Goal: Information Seeking & Learning: Find specific fact

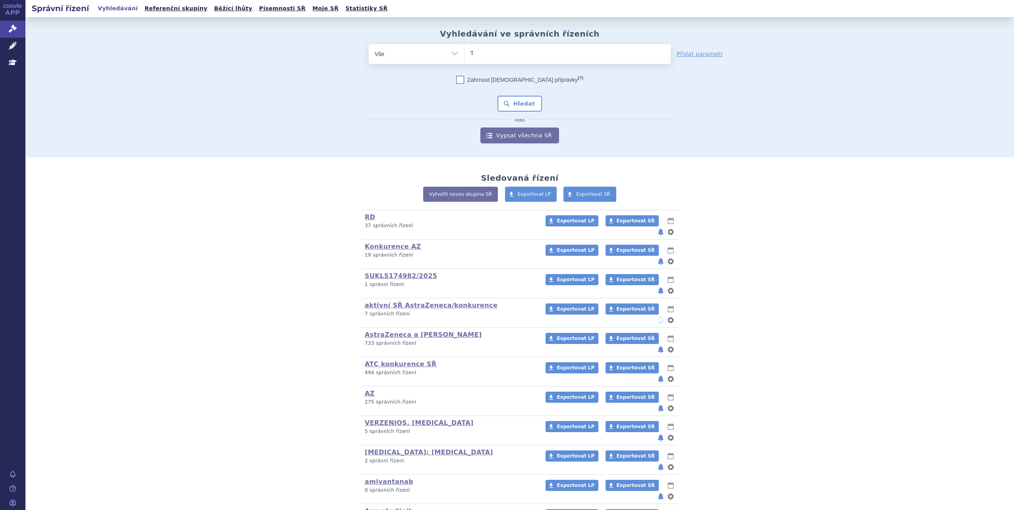
type input "TR"
type input "[PERSON_NAME]"
type input "TRUQAP"
select select "TRUQAP"
click at [518, 110] on button "Hledat" at bounding box center [520, 104] width 45 height 16
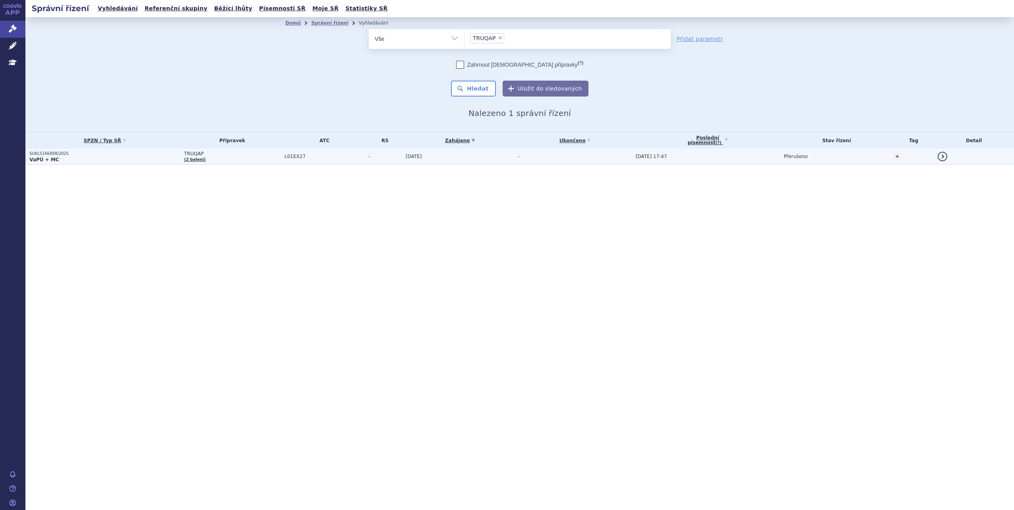
click at [312, 163] on td "L01EX27" at bounding box center [323, 157] width 84 height 16
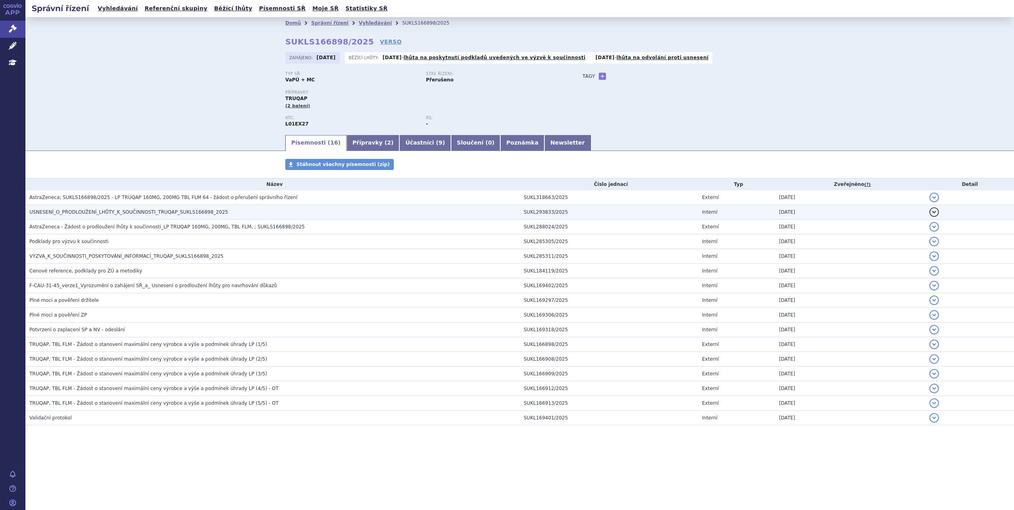
click at [265, 210] on h3 "USNESENÍ_O_PRODLOUŽENÍ_LHŮTY_K_SOUČINNOSTI_TRUQAP_SUKLS166898_2025" at bounding box center [274, 212] width 491 height 8
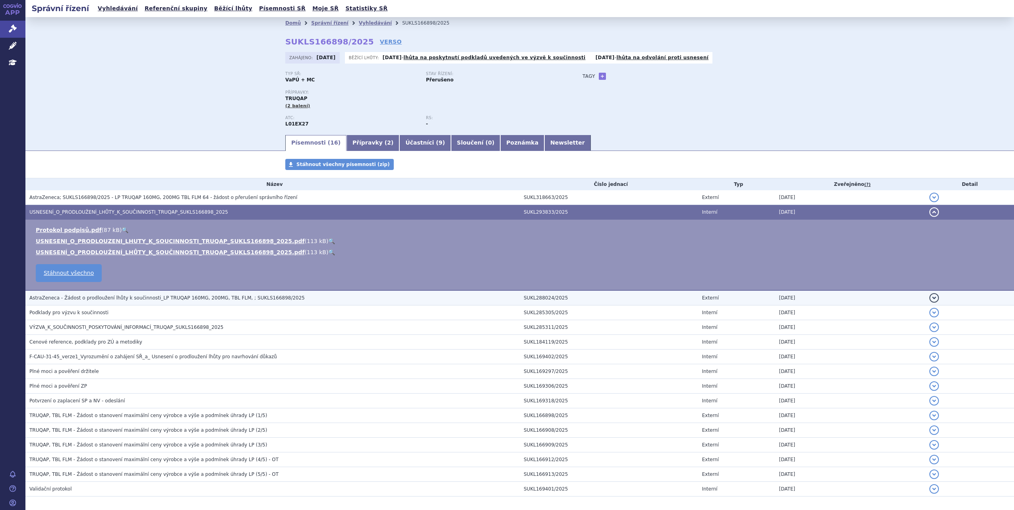
click at [234, 291] on td "AstraZeneca - Žádost o prodloužení lhůty k součinnosti_LP TRUQAP 160MG, 200MG, …" at bounding box center [272, 298] width 494 height 15
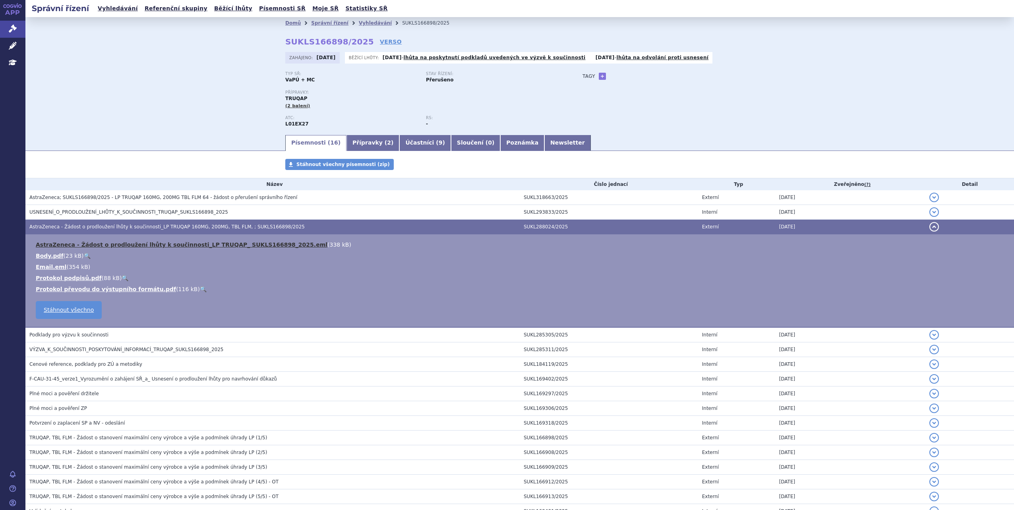
click at [219, 246] on link "AstraZeneca - Žádost o prodloužení lhůty k součinnosti_LP TRUQAP_ SUKLS166898_2…" at bounding box center [182, 245] width 292 height 6
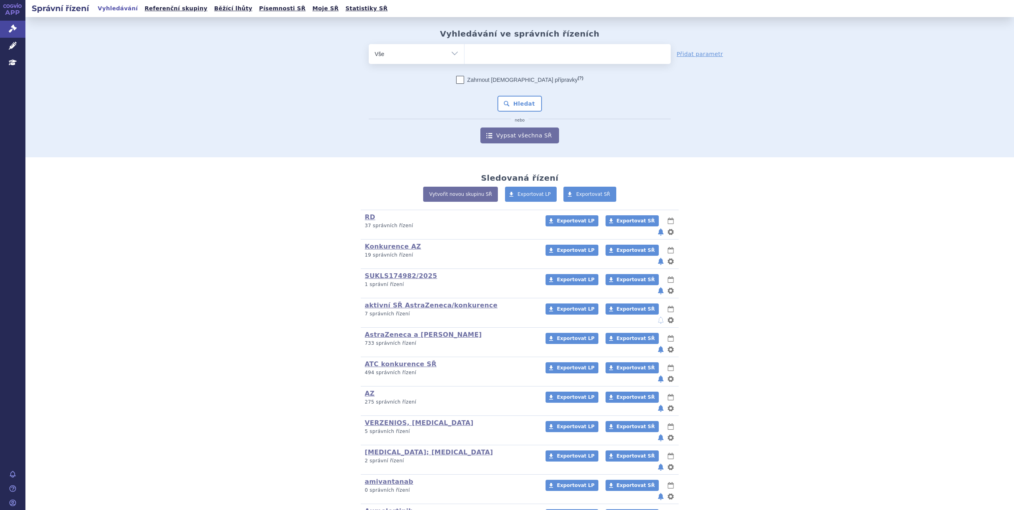
click at [473, 56] on ul at bounding box center [568, 52] width 206 height 17
click at [465, 56] on select at bounding box center [464, 54] width 0 height 20
type input "ULTO"
type input "ULTOMIR"
type input "ULTOMIRIS"
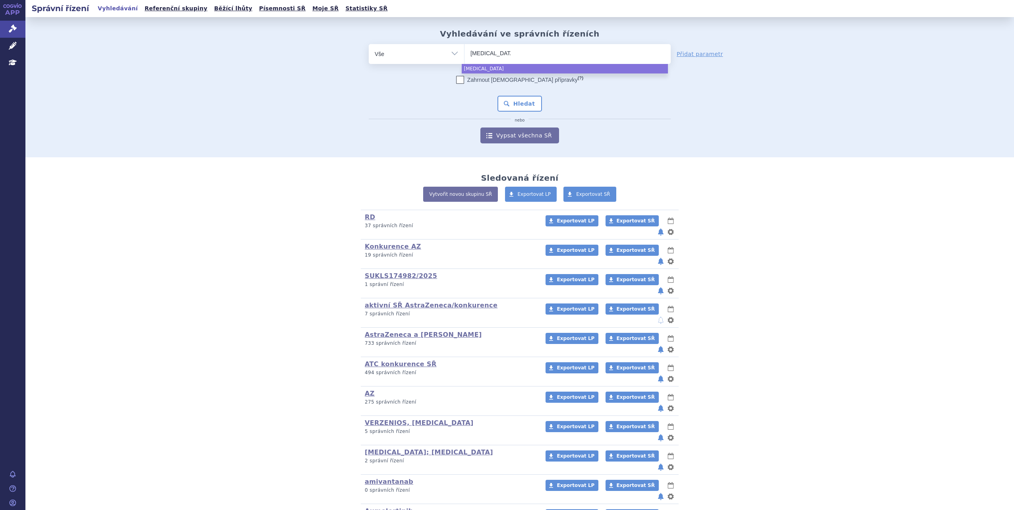
select select "ULTOMIRIS"
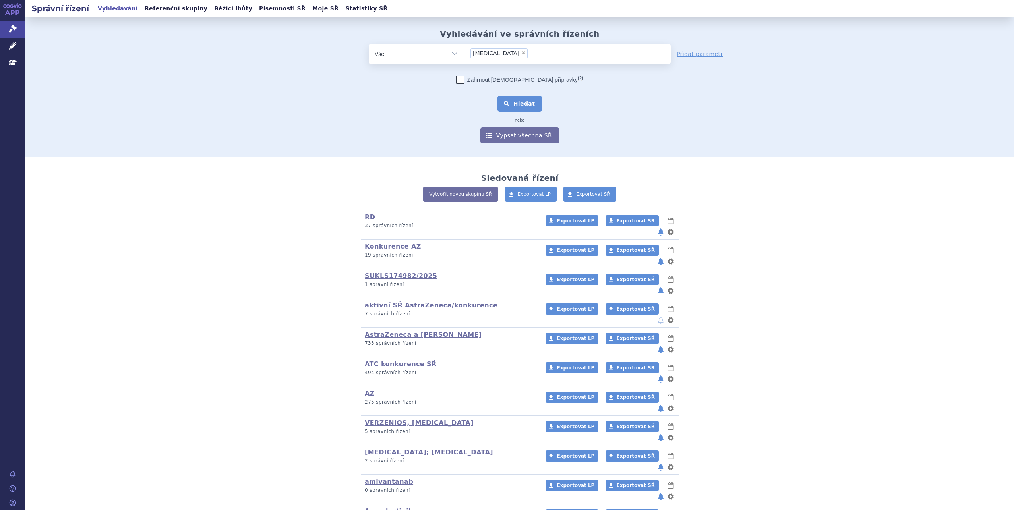
click at [505, 98] on button "Hledat" at bounding box center [520, 104] width 45 height 16
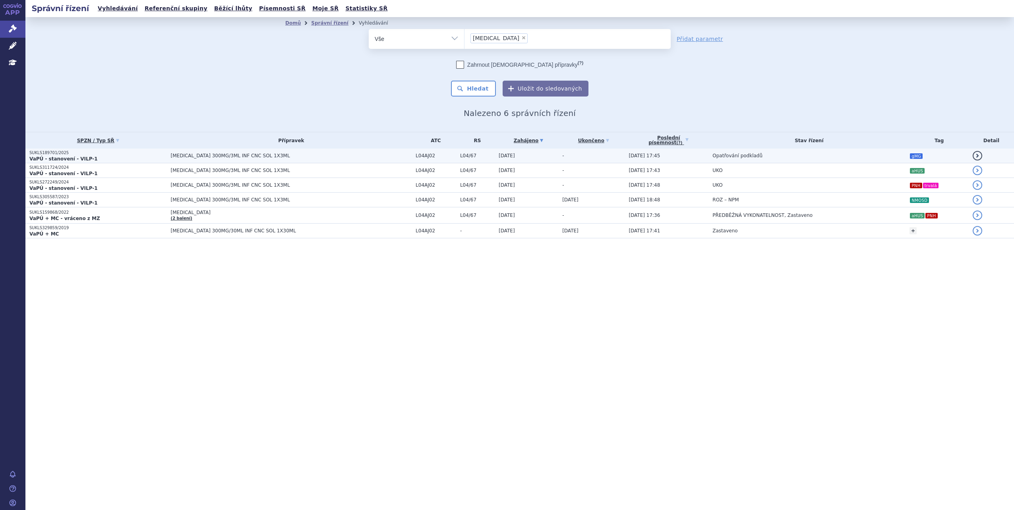
click at [368, 158] on span "[MEDICAL_DATA] 300MG/3ML INF CNC SOL 1X3ML" at bounding box center [291, 156] width 241 height 6
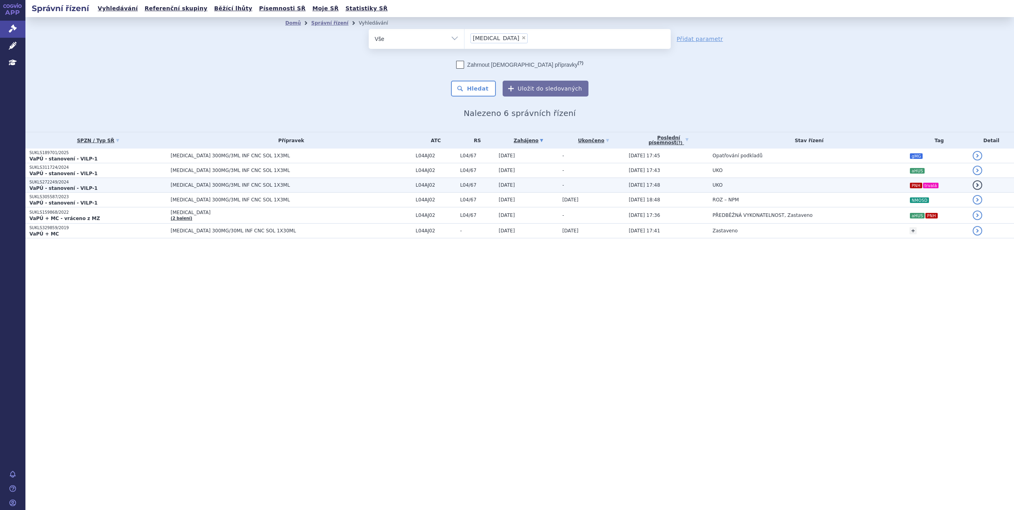
click at [872, 190] on td "UKO" at bounding box center [807, 185] width 197 height 15
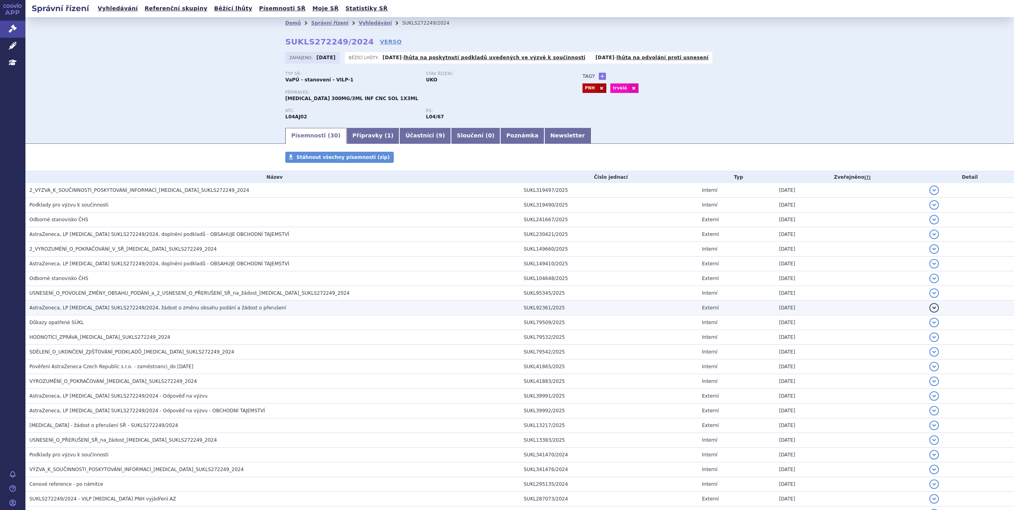
scroll to position [162, 0]
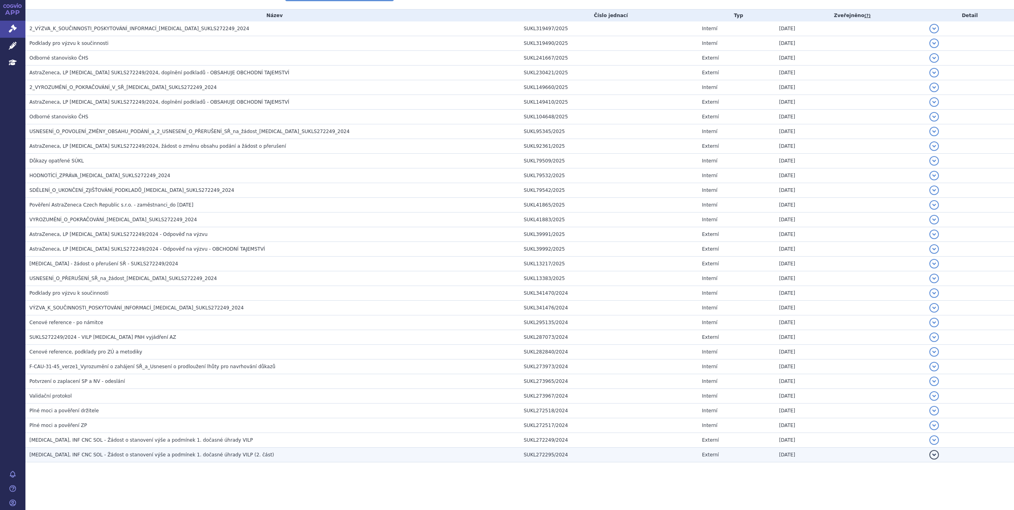
click at [233, 461] on td "[MEDICAL_DATA], INF CNC SOL - Žádost o stanovení výše a podmínek 1. dočasné úhr…" at bounding box center [272, 455] width 494 height 15
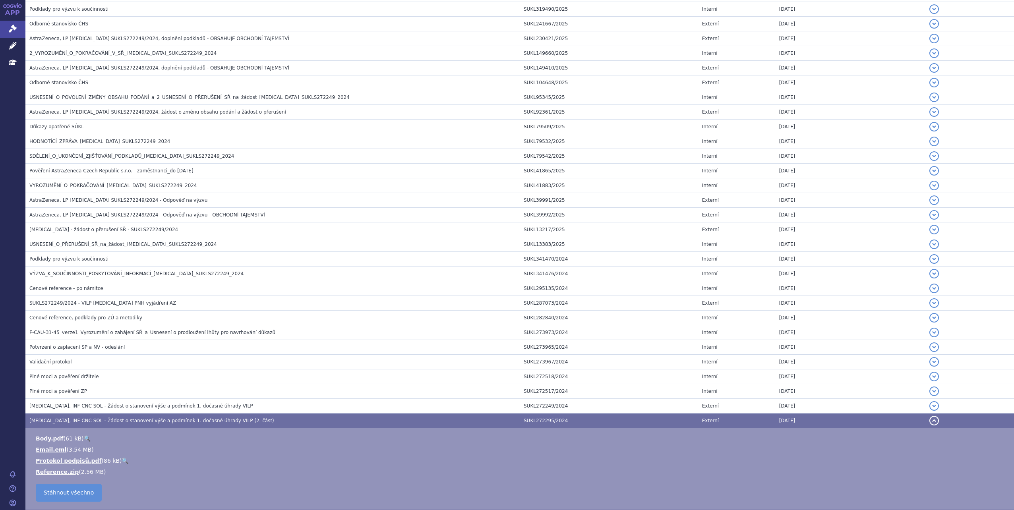
scroll to position [244, 0]
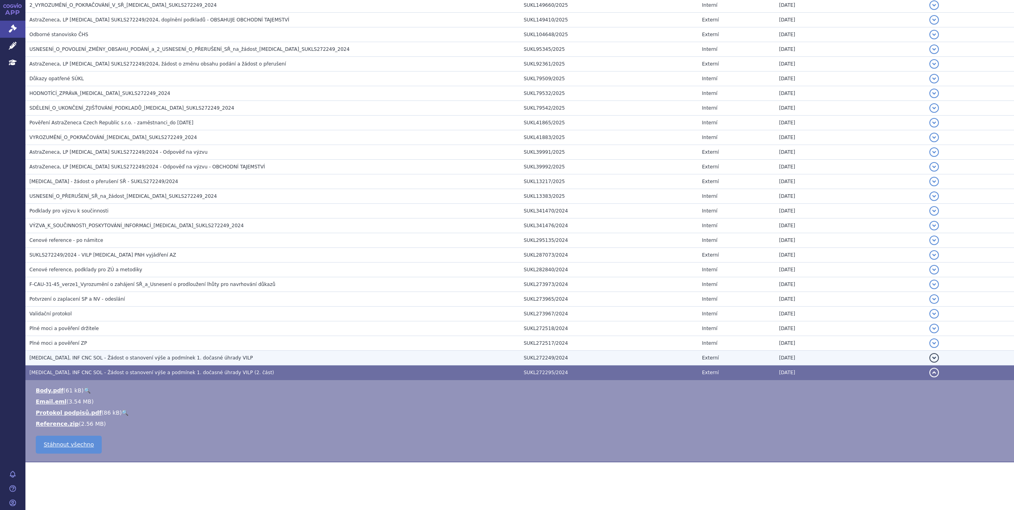
click at [235, 355] on h3 "ULTOMIRIS, INF CNC SOL - Žádost o stanovení výše a podmínek 1. dočasné úhrady V…" at bounding box center [274, 358] width 491 height 8
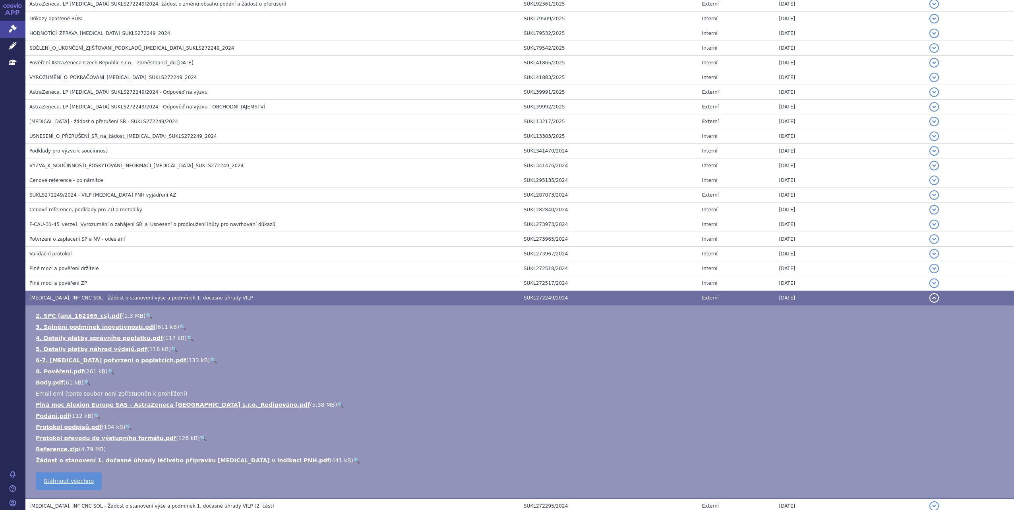
scroll to position [355, 0]
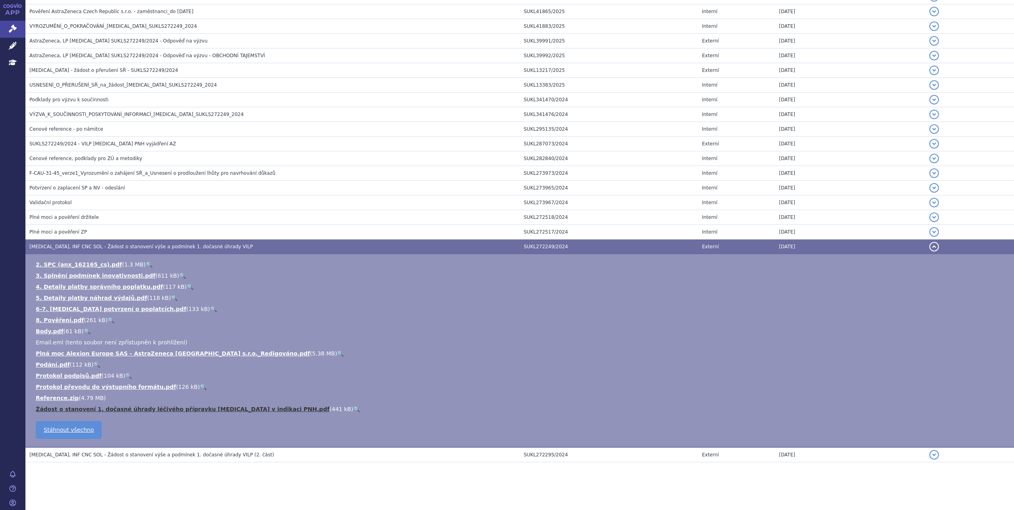
click at [248, 410] on link "Žádost o stanovení 1. dočasné úhrady léčivého přípravku ULTOMIRIS v indikaci PN…" at bounding box center [183, 409] width 294 height 6
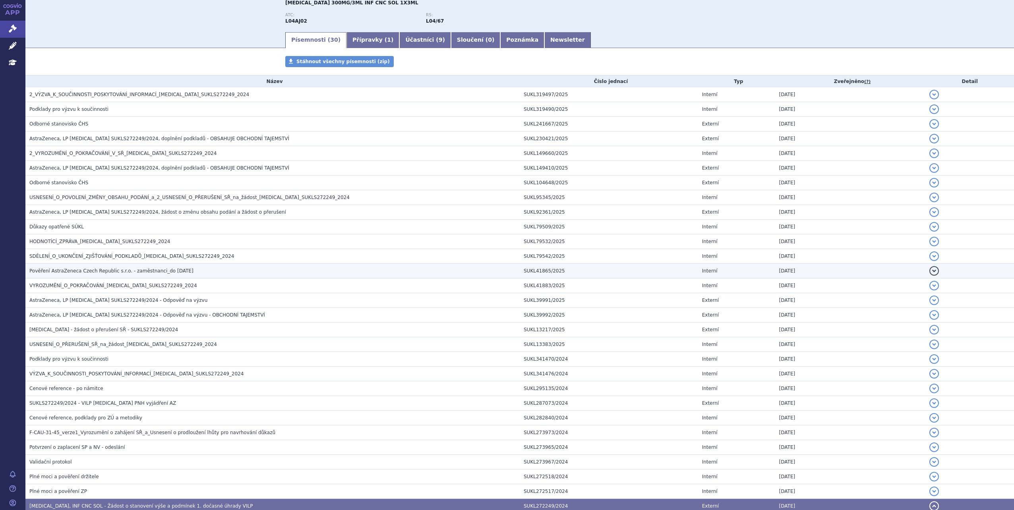
scroll to position [0, 0]
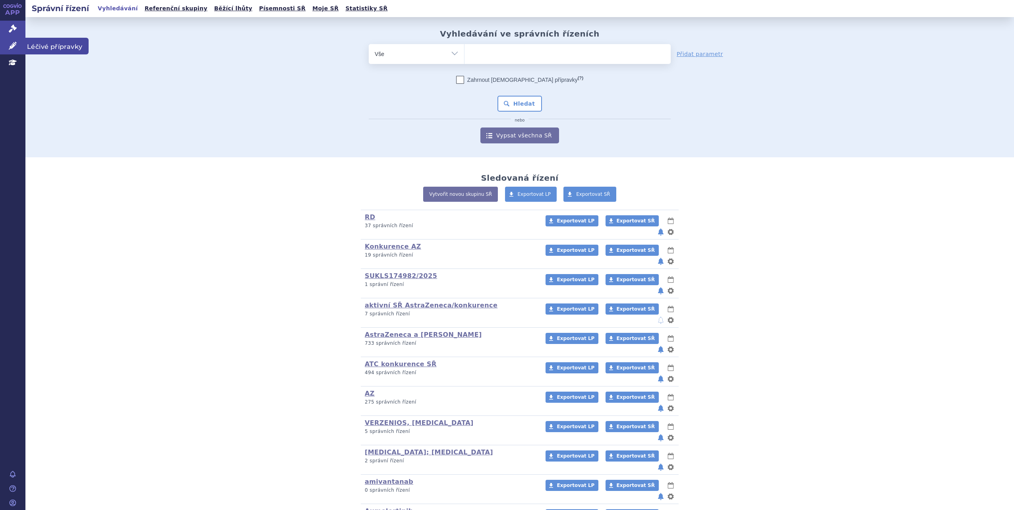
click at [6, 45] on link "Léčivé přípravky" at bounding box center [12, 46] width 25 height 17
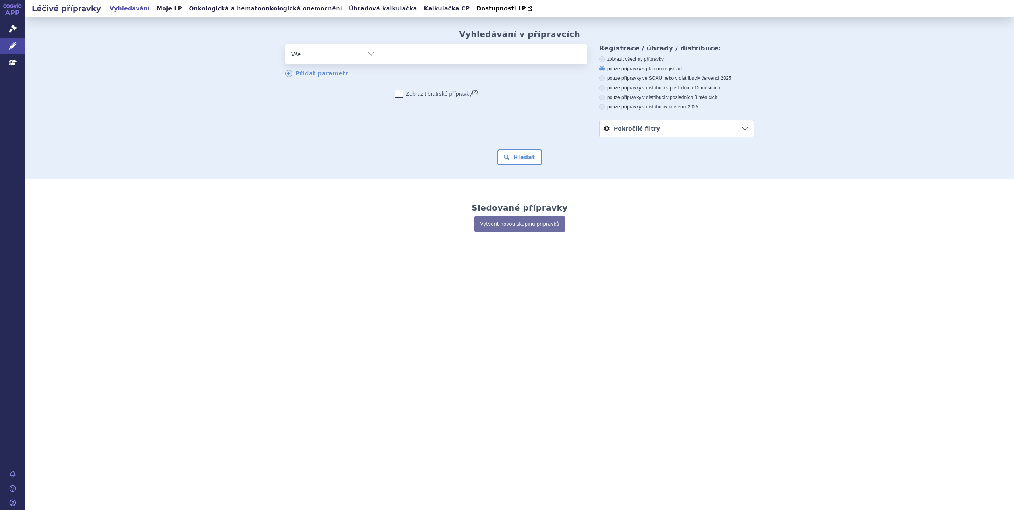
click at [421, 60] on ul at bounding box center [484, 53] width 206 height 17
click at [381, 60] on select at bounding box center [381, 54] width 0 height 20
type input "ul"
type input "ulto"
type input "ultomir"
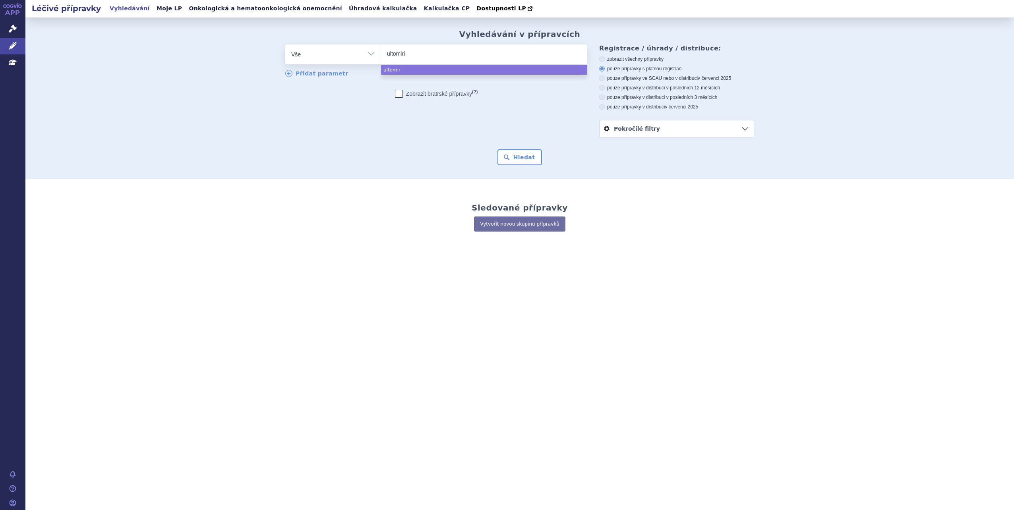
type input "[MEDICAL_DATA]"
select select "[MEDICAL_DATA]"
click at [533, 163] on button "Hledat" at bounding box center [520, 157] width 45 height 16
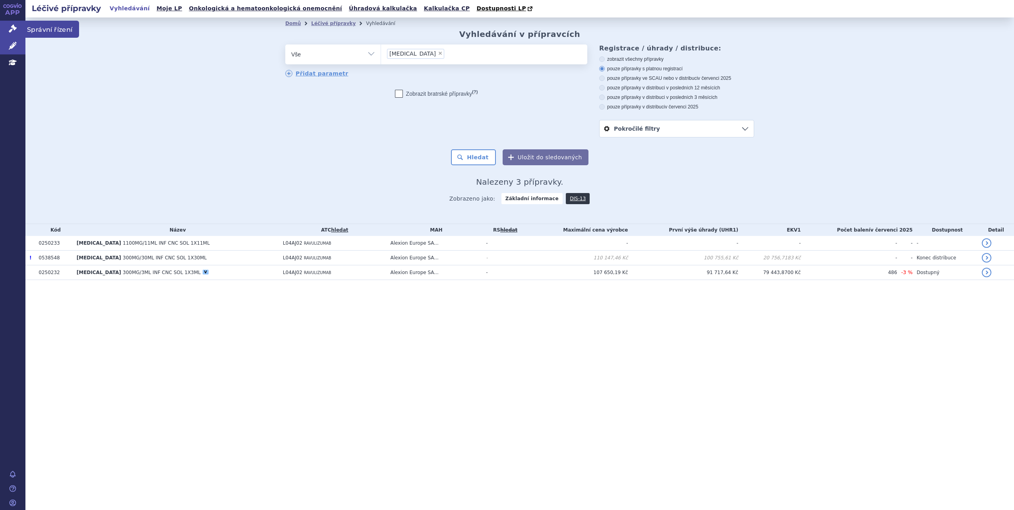
click at [13, 30] on icon at bounding box center [13, 29] width 8 height 8
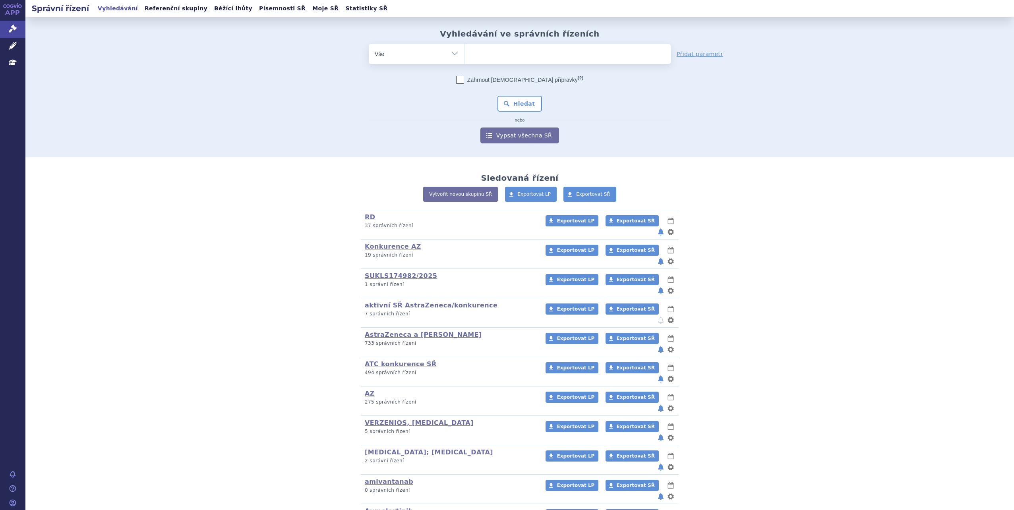
click at [475, 48] on ul at bounding box center [568, 52] width 206 height 17
click at [465, 48] on select at bounding box center [464, 54] width 0 height 20
type input "ul"
type input "ulto"
type input "ultom"
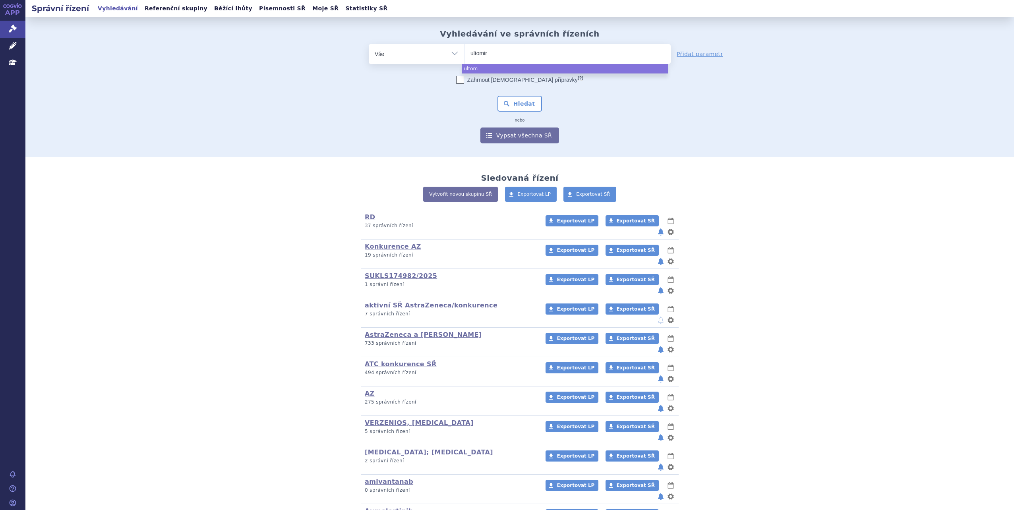
type input "ultomiri"
type input "ultomiris"
select select "ultomiris"
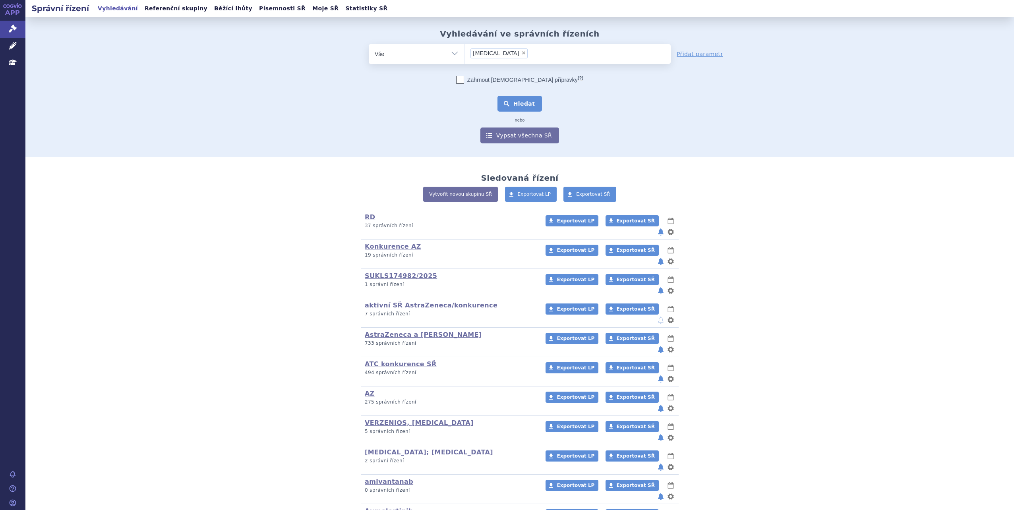
click at [509, 107] on button "Hledat" at bounding box center [520, 104] width 45 height 16
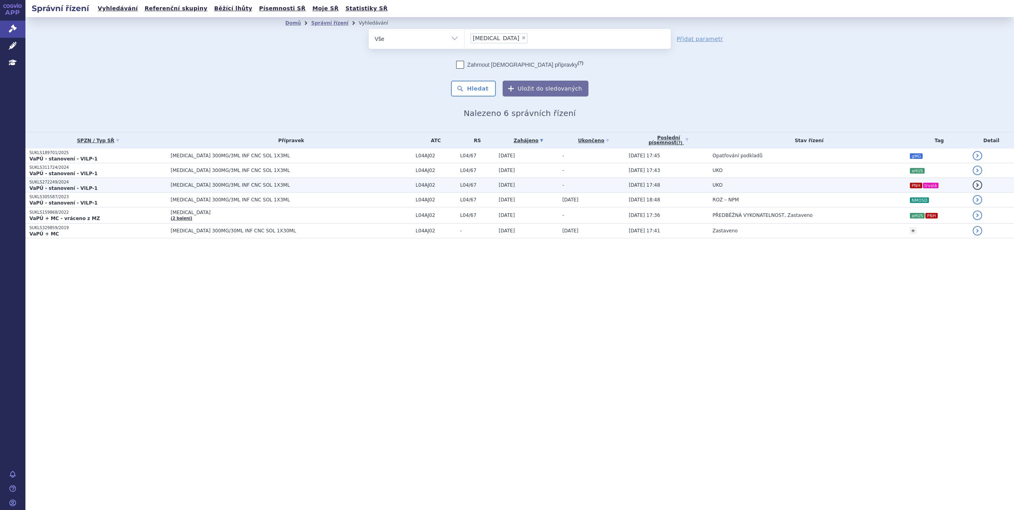
click at [460, 184] on span "L04/67" at bounding box center [477, 185] width 35 height 6
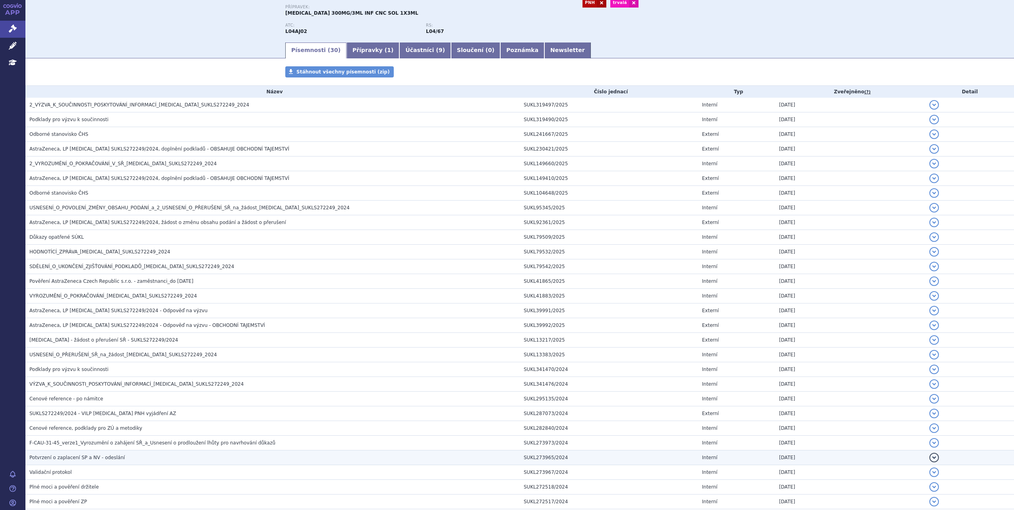
scroll to position [162, 0]
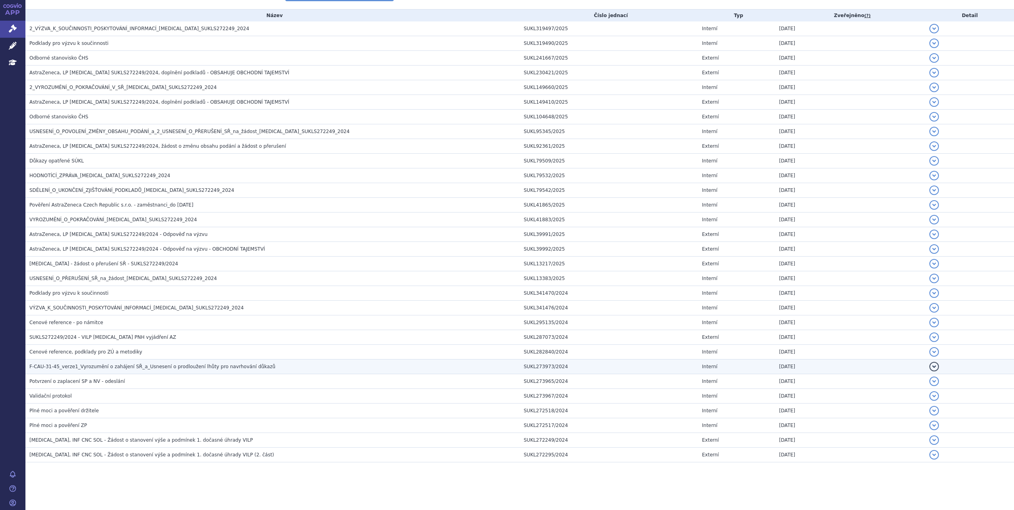
click at [99, 371] on td "F-CAU-31-45_verze1_Vyrozumění o zahájení SŘ_a_Usnesení o prodloužení lhůty pro …" at bounding box center [272, 367] width 494 height 15
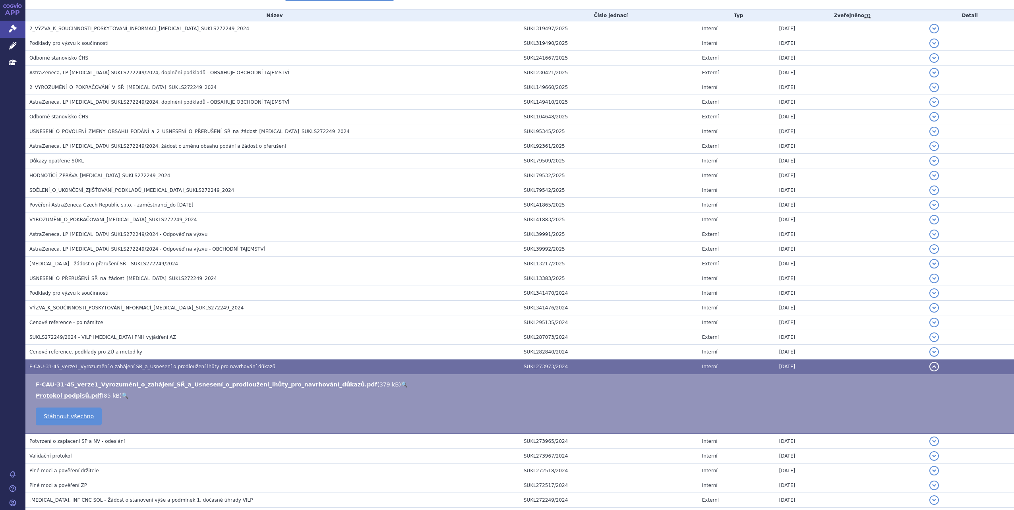
click at [401, 383] on link "🔍" at bounding box center [404, 385] width 7 height 6
click at [93, 311] on span "VÝZVA_K_SOUČINNOSTI_POSKYTOVÁNÍ_INFORMACÍ_[MEDICAL_DATA]_SUKLS272249_2024" at bounding box center [136, 308] width 214 height 6
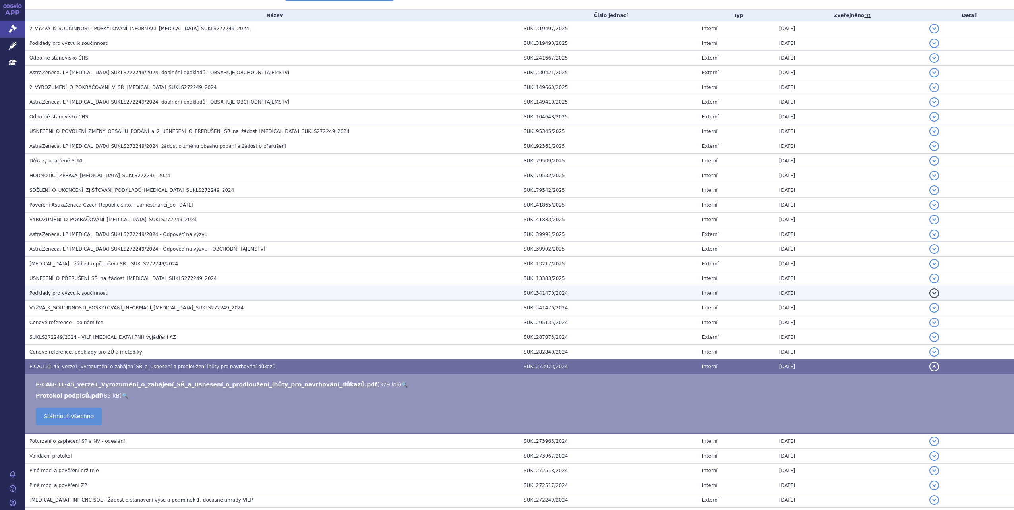
drag, startPoint x: 93, startPoint y: 311, endPoint x: 202, endPoint y: 297, distance: 109.4
click at [202, 297] on h3 "Podklady pro výzvu k součinnosti" at bounding box center [274, 293] width 491 height 8
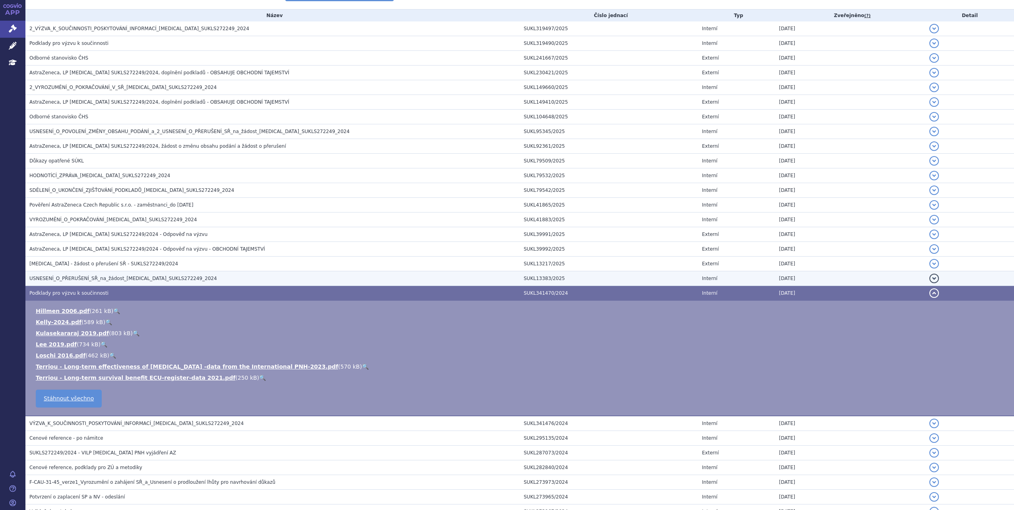
click at [182, 277] on h3 "USNESENÍ_O_PŘERUŠENÍ_SŘ_na_žádost_[MEDICAL_DATA]_SUKLS272249_2024" at bounding box center [274, 279] width 491 height 8
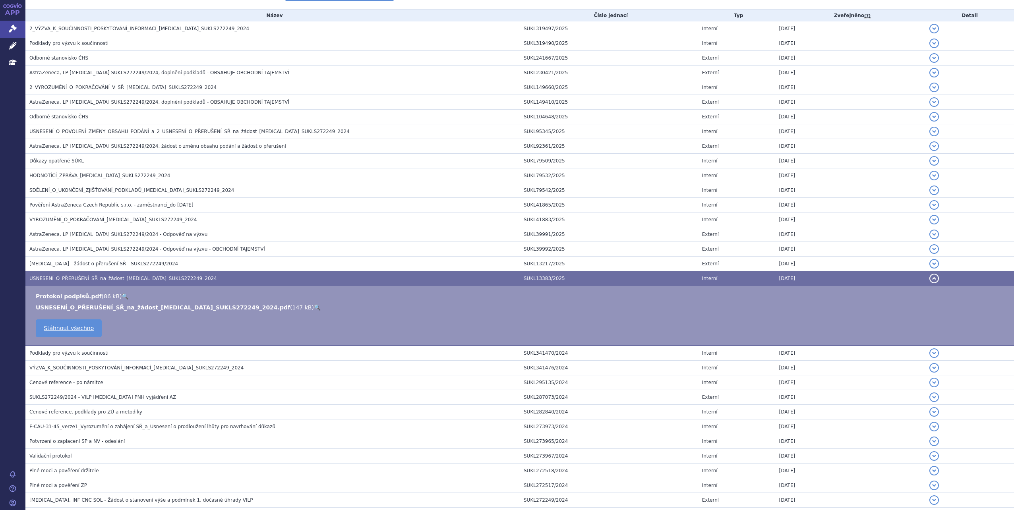
click at [314, 306] on link "🔍" at bounding box center [317, 307] width 7 height 6
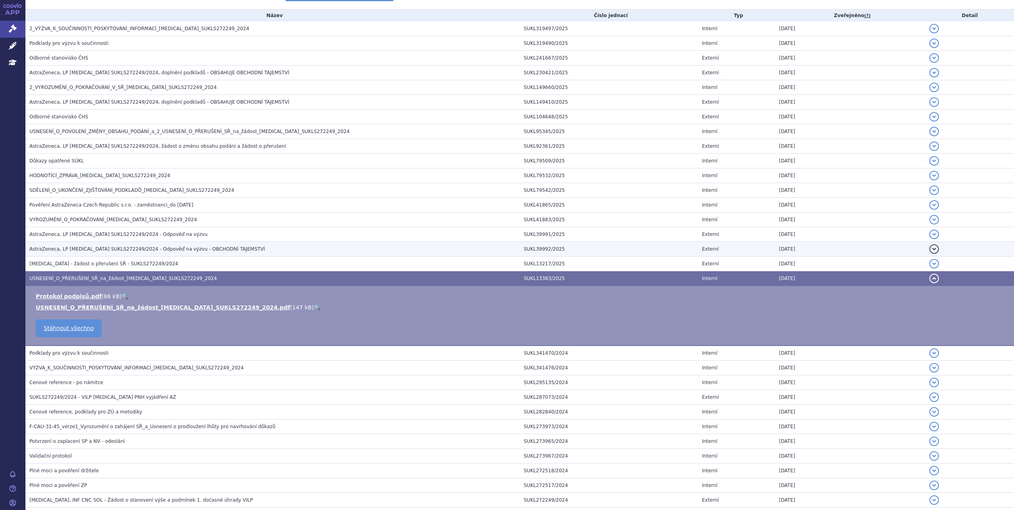
click at [169, 247] on span "AstraZeneca, LP [MEDICAL_DATA] SUKLS272249/2024 - Odpověď na výzvu - OBCHODNÍ T…" at bounding box center [147, 249] width 236 height 6
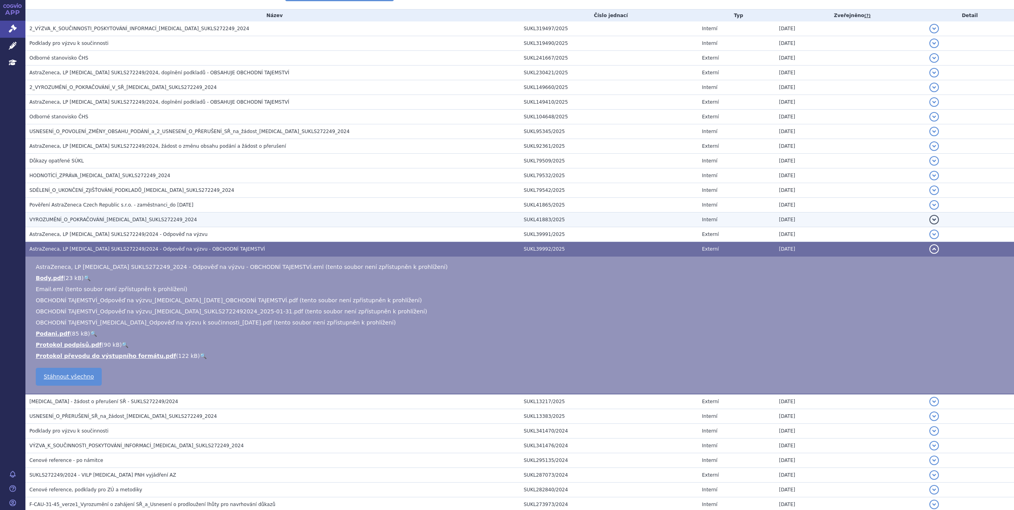
click at [137, 220] on span "VYROZUMĚNÍ_O_POKRAČOVÁNÍ_[MEDICAL_DATA]_SUKLS272249_2024" at bounding box center [113, 220] width 168 height 6
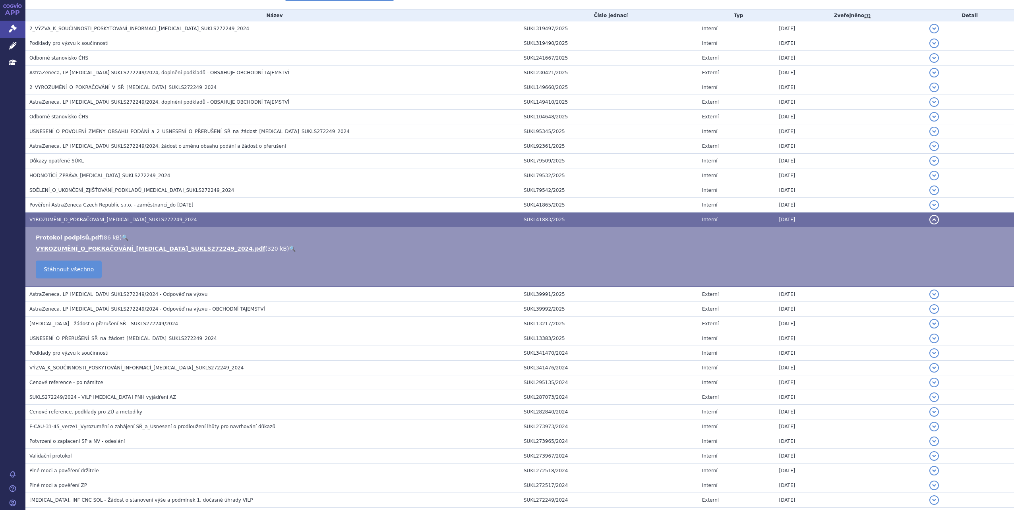
click at [289, 249] on link "🔍" at bounding box center [292, 249] width 7 height 6
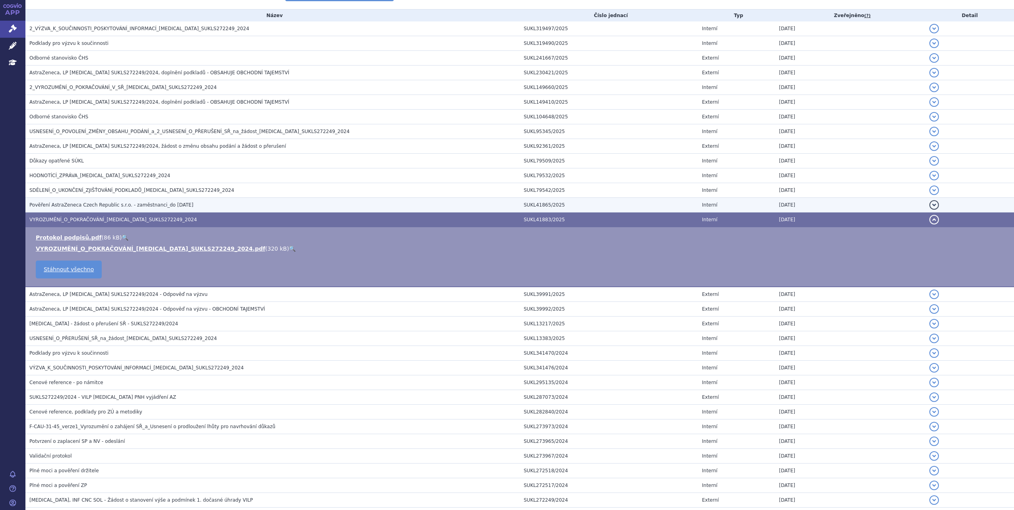
click at [229, 204] on h3 "Pověření AstraZeneca Czech Republic s.r.o. - zaměstnanci_do [DATE]" at bounding box center [274, 205] width 491 height 8
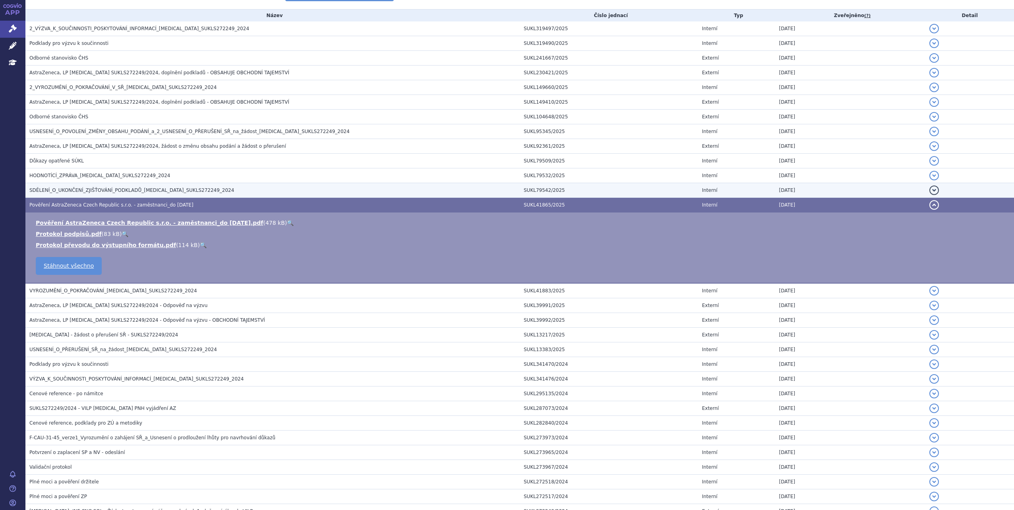
click at [216, 189] on h3 "SDĚLENÍ_O_UKONČENÍ_ZJIŠŤOVÁNÍ_PODKLADŮ_[MEDICAL_DATA]_SUKLS272249_2024" at bounding box center [274, 190] width 491 height 8
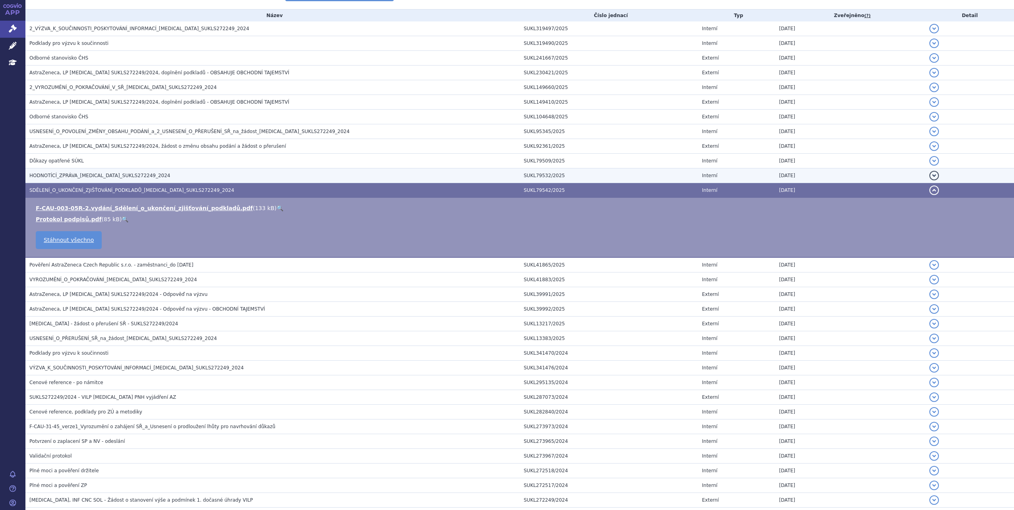
click at [146, 175] on h3 "HODNOTÍCÍ_ZPRÁVA_[MEDICAL_DATA]_SUKLS272249_2024" at bounding box center [274, 176] width 491 height 8
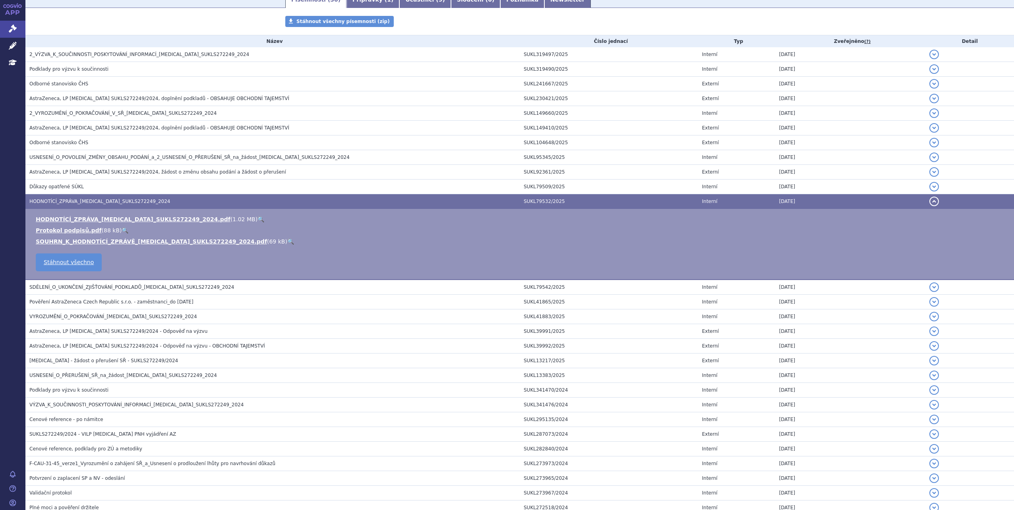
scroll to position [122, 0]
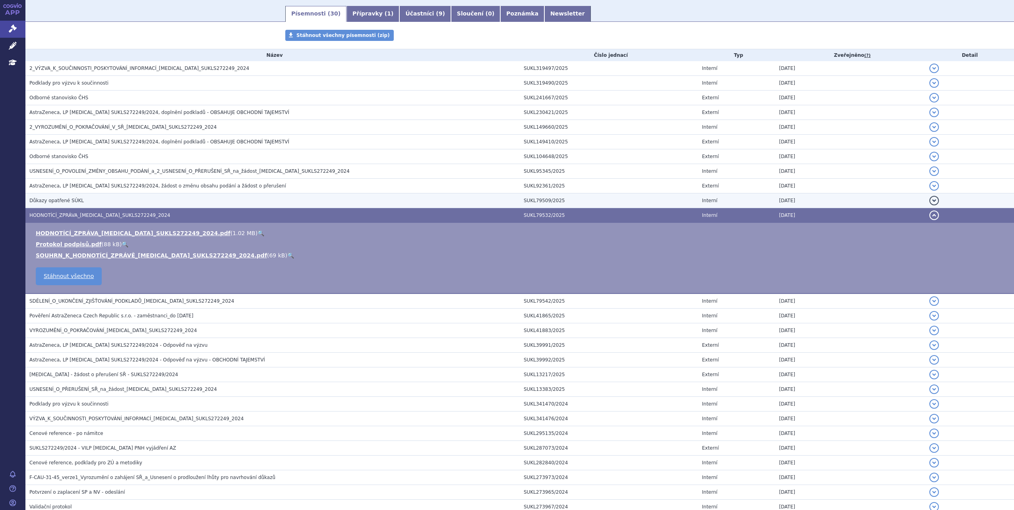
click at [117, 199] on h3 "Důkazy opatřené SÚKL" at bounding box center [274, 201] width 491 height 8
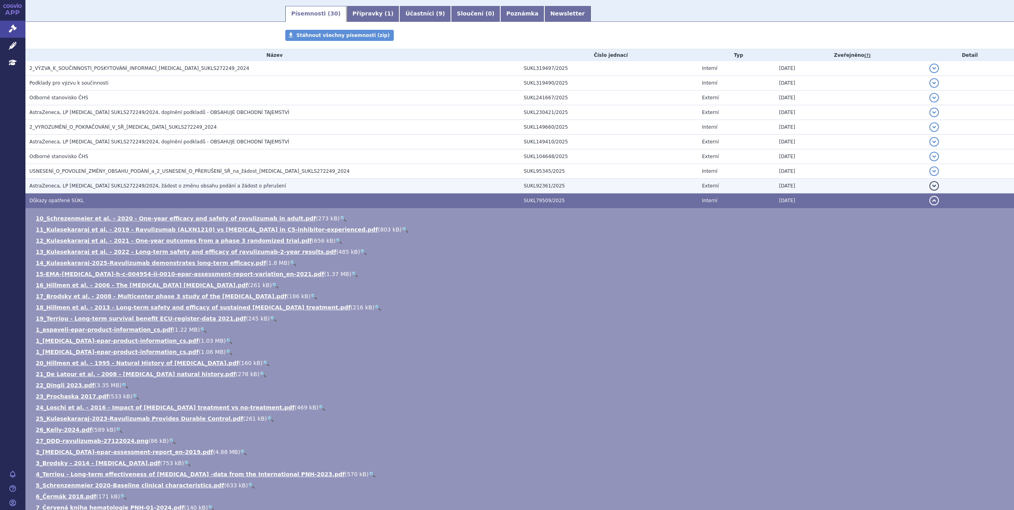
click at [119, 184] on span "AstraZeneca, LP [MEDICAL_DATA] SUKLS272249/2024, žádost o změnu obsahu podání a…" at bounding box center [157, 186] width 257 height 6
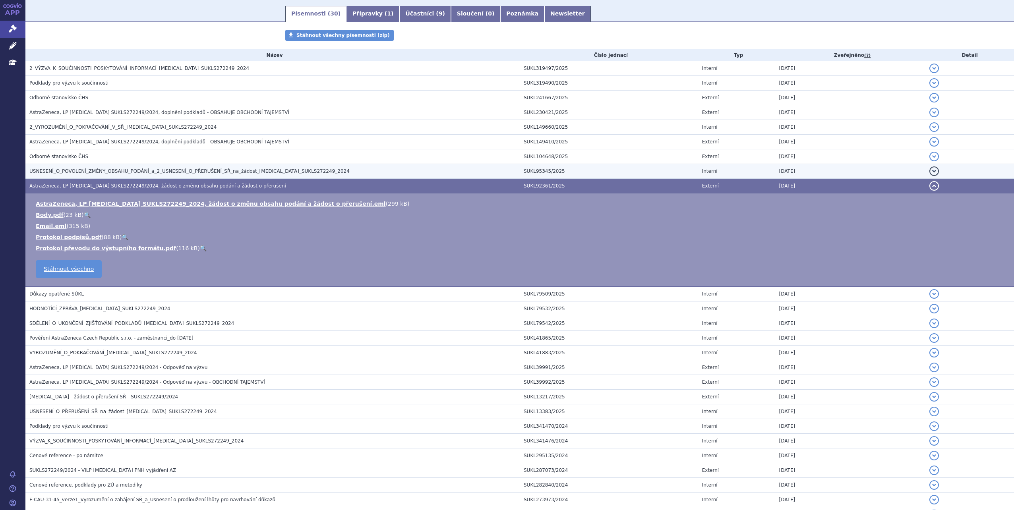
click at [122, 172] on span "USNESENÍ_O_POVOLENÍ_ZMĚNY_OBSAHU_PODÁNÍ_a_2_USNESENÍ_O_PŘERUŠENÍ_SŘ_na_žádost_[…" at bounding box center [189, 172] width 320 height 6
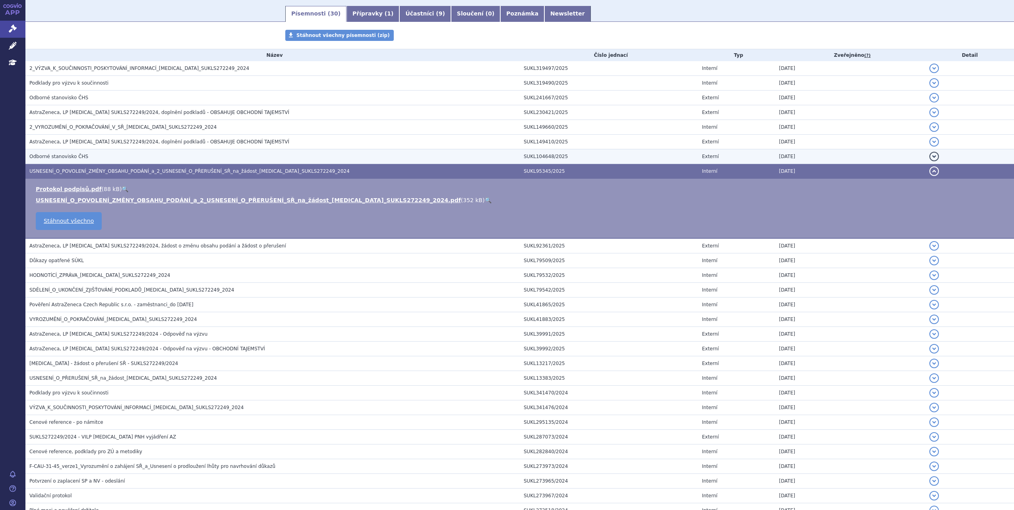
click at [118, 153] on h3 "Odborné stanovisko ČHS" at bounding box center [274, 157] width 491 height 8
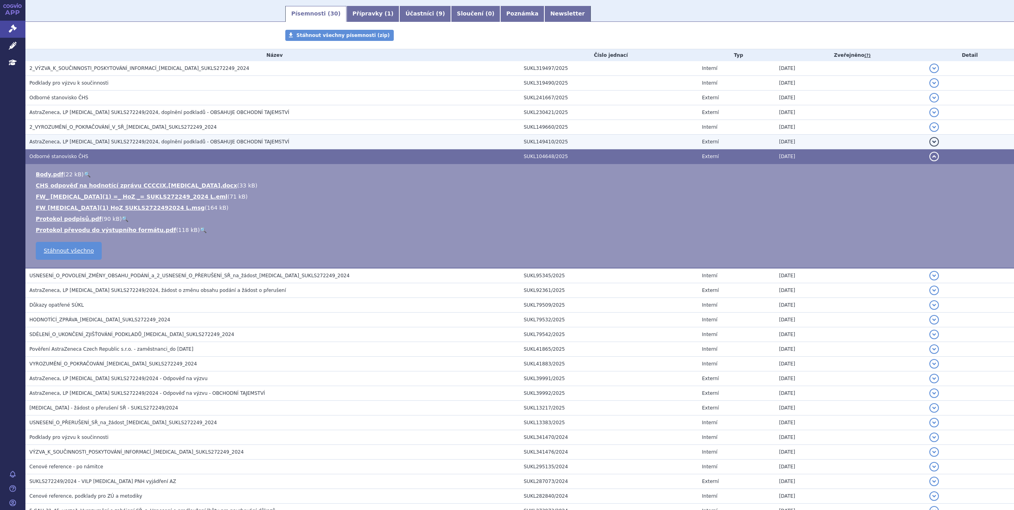
click at [130, 141] on span "AstraZeneca, LP [MEDICAL_DATA] SUKLS272249/2024, doplnění podkladů - OBSAHUJE O…" at bounding box center [159, 142] width 260 height 6
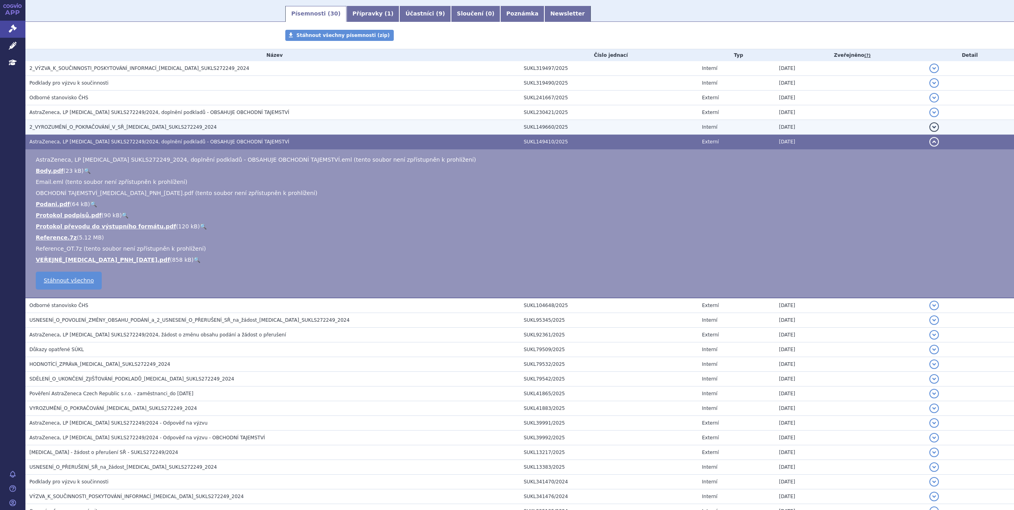
click at [120, 127] on span "2_VYROZUMĚNÍ_O_POKRAČOVÁNÍ_V_SŘ_[MEDICAL_DATA]_SUKLS272249_2024" at bounding box center [122, 127] width 187 height 6
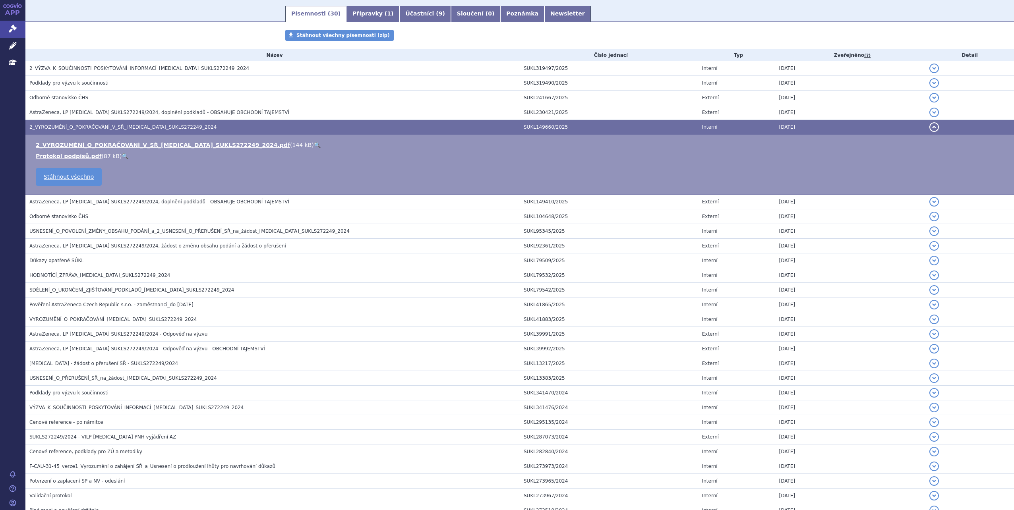
click at [314, 145] on link "🔍" at bounding box center [317, 145] width 7 height 6
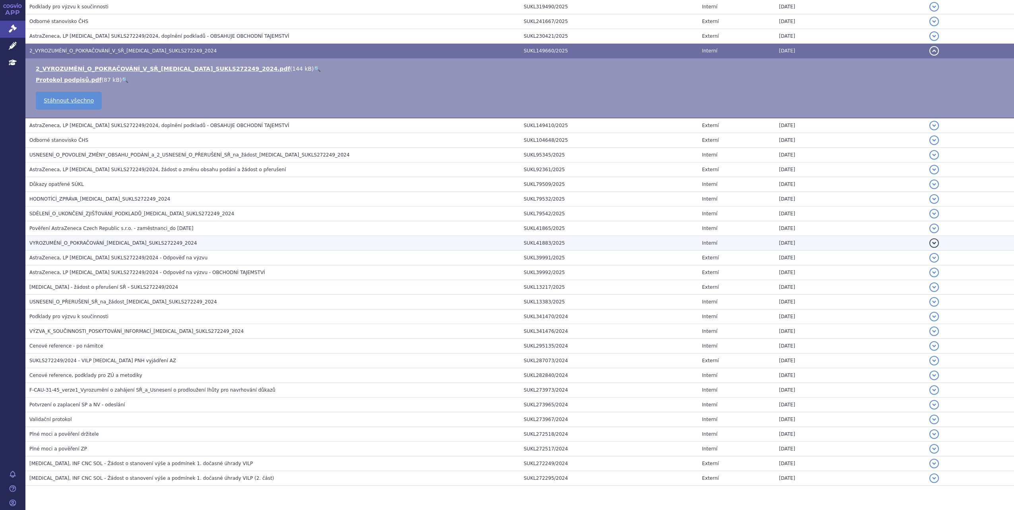
scroll to position [222, 0]
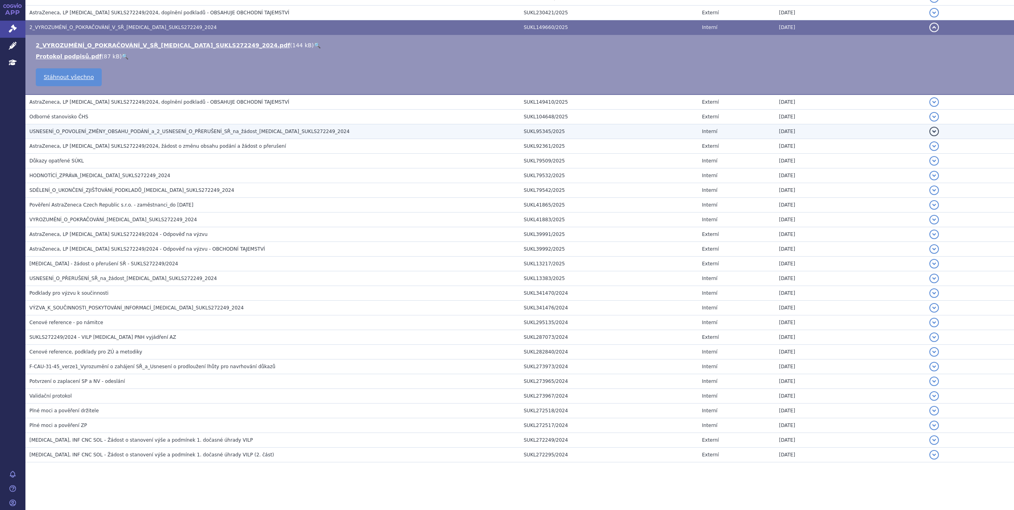
click at [392, 130] on h3 "USNESENÍ_O_POVOLENÍ_ZMĚNY_OBSAHU_PODÁNÍ_a_2_USNESENÍ_O_PŘERUŠENÍ_SŘ_na_žádost_[…" at bounding box center [274, 132] width 491 height 8
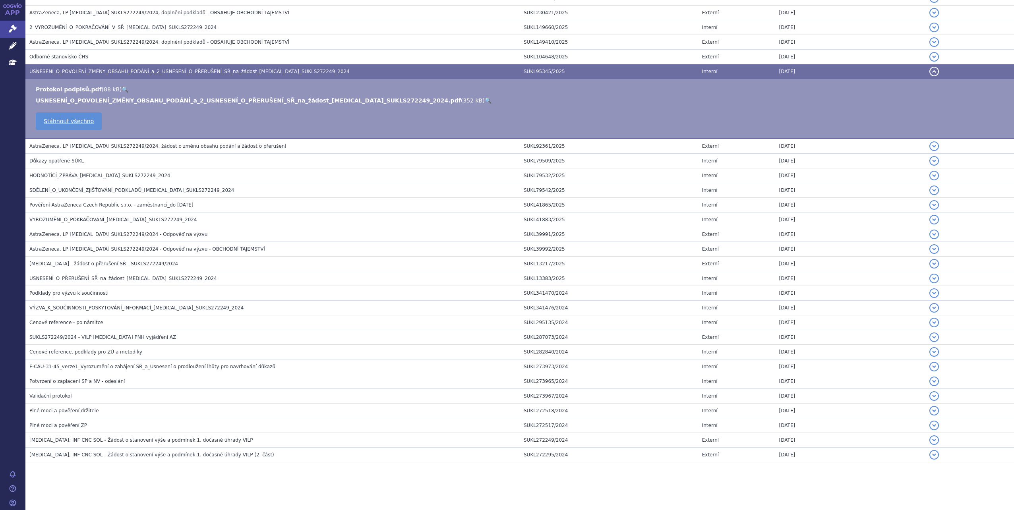
click at [485, 101] on link "🔍" at bounding box center [488, 100] width 7 height 6
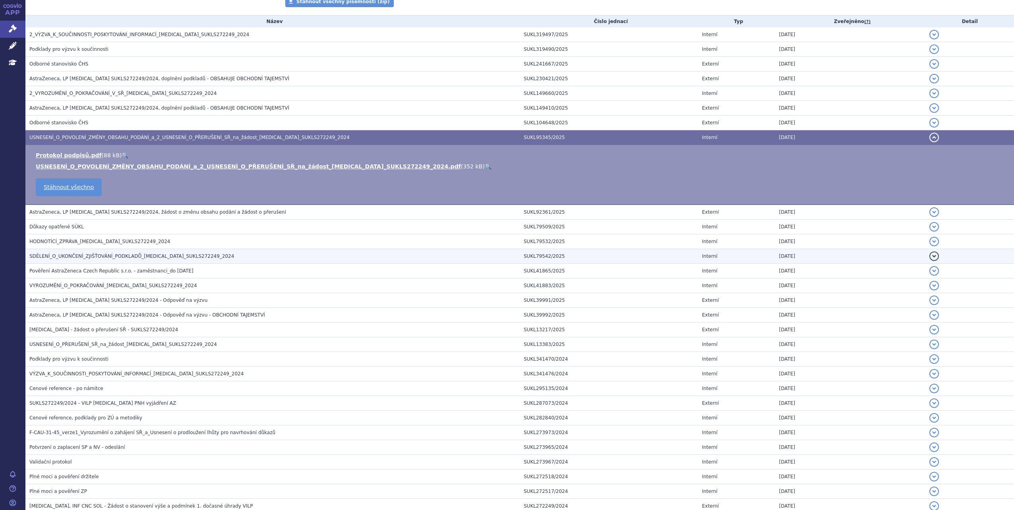
scroll to position [142, 0]
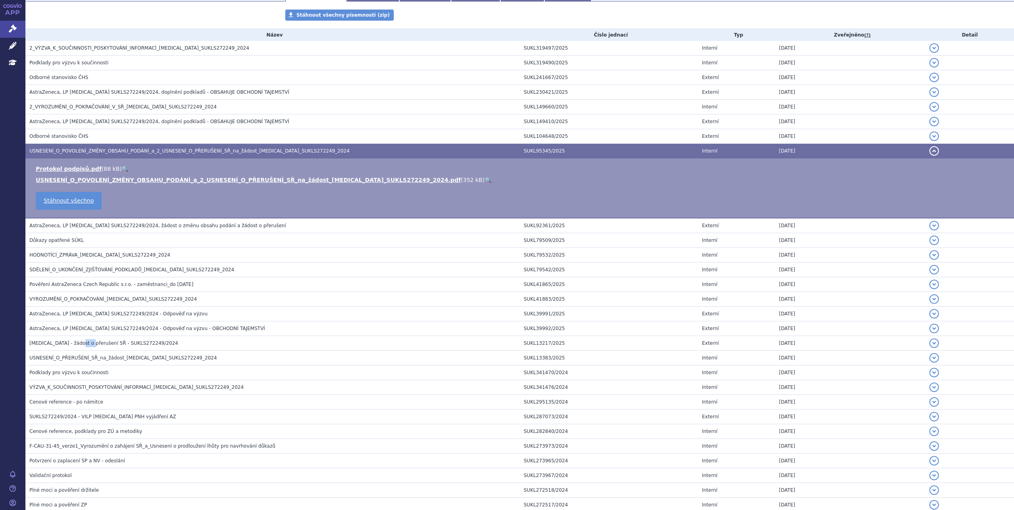
click at [485, 177] on link "🔍" at bounding box center [488, 180] width 7 height 6
click at [129, 254] on span "HODNOTÍCÍ_ZPRÁVA_[MEDICAL_DATA]_SUKLS272249_2024" at bounding box center [99, 255] width 141 height 6
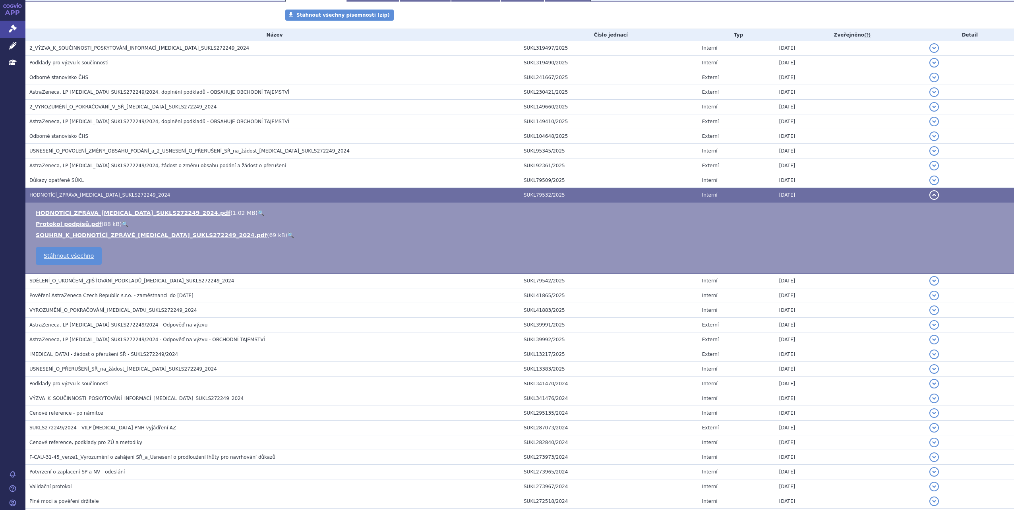
scroll to position [153, 0]
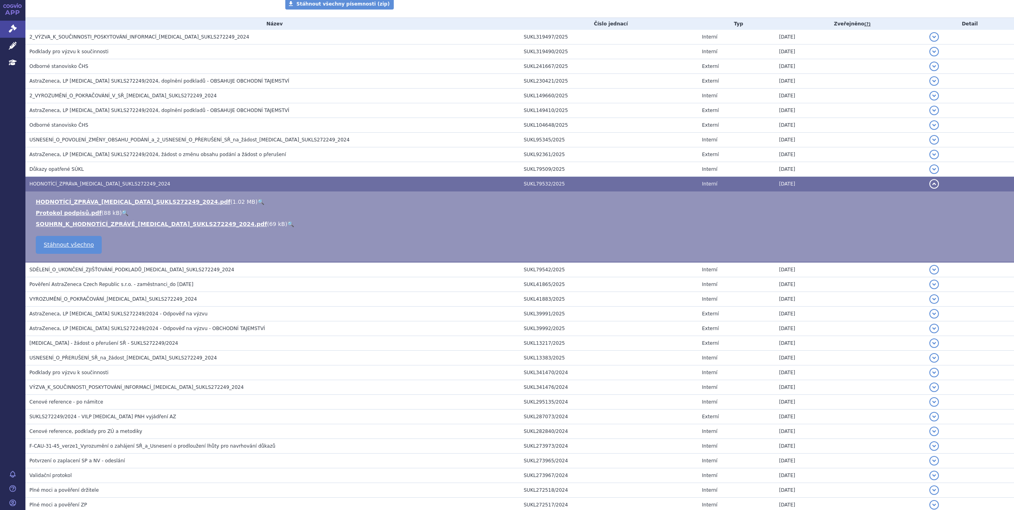
click at [258, 201] on link "🔍" at bounding box center [261, 202] width 7 height 6
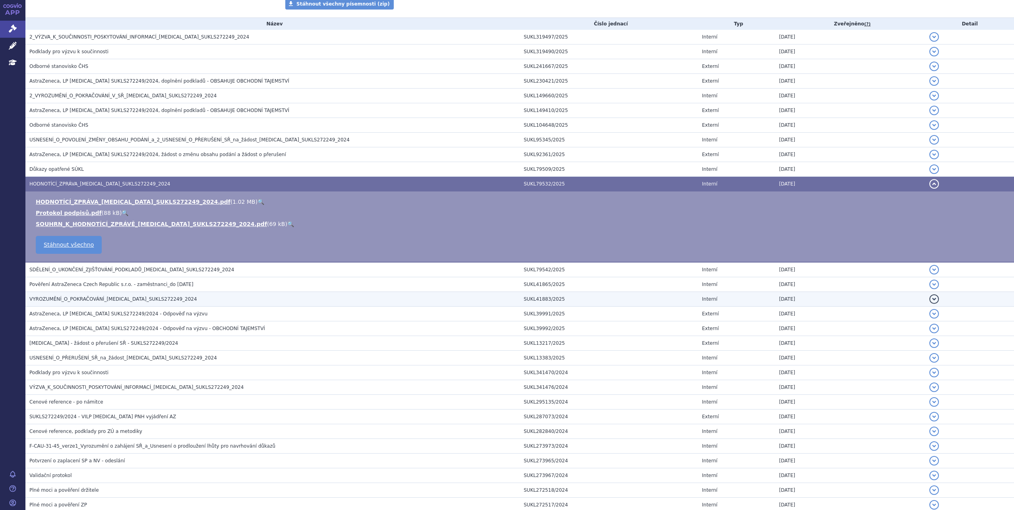
click at [226, 298] on h3 "VYROZUMĚNÍ_O_POKRAČOVÁNÍ_[MEDICAL_DATA]_SUKLS272249_2024" at bounding box center [274, 299] width 491 height 8
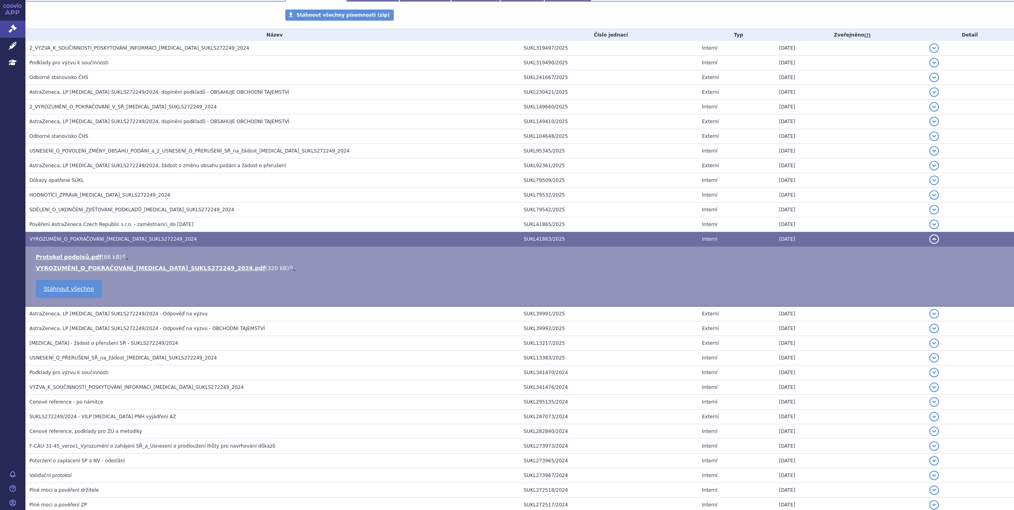
click at [289, 271] on link "🔍" at bounding box center [292, 268] width 7 height 6
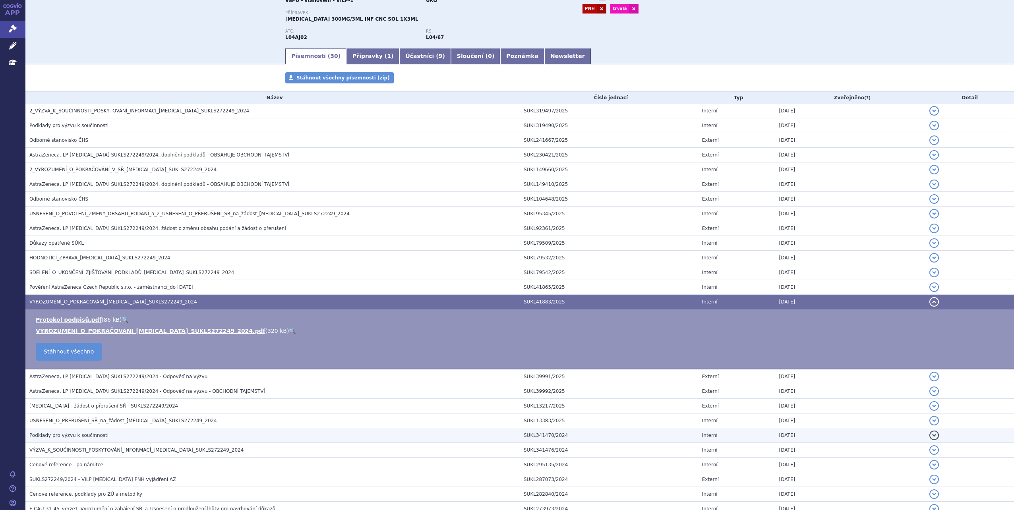
scroll to position [119, 0]
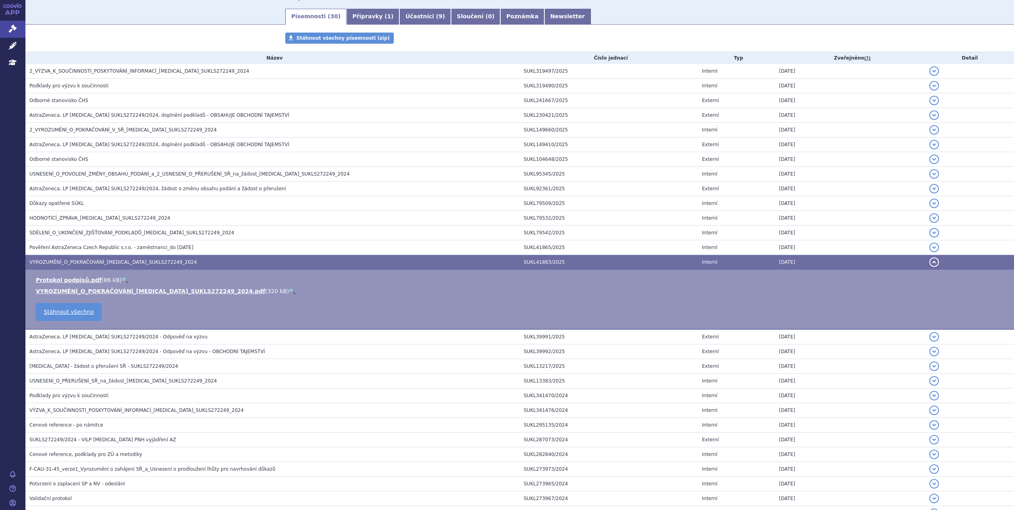
click at [289, 290] on link "🔍" at bounding box center [292, 291] width 7 height 6
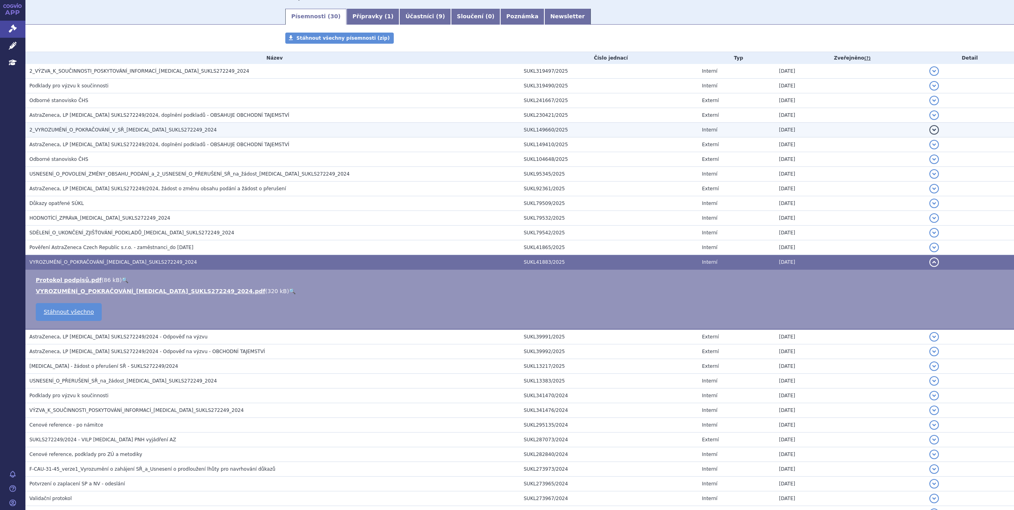
click at [237, 130] on h3 "2_VYROZUMĚNÍ_O_POKRAČOVÁNÍ_V_SŘ_[MEDICAL_DATA]_SUKLS272249_2024" at bounding box center [274, 130] width 491 height 8
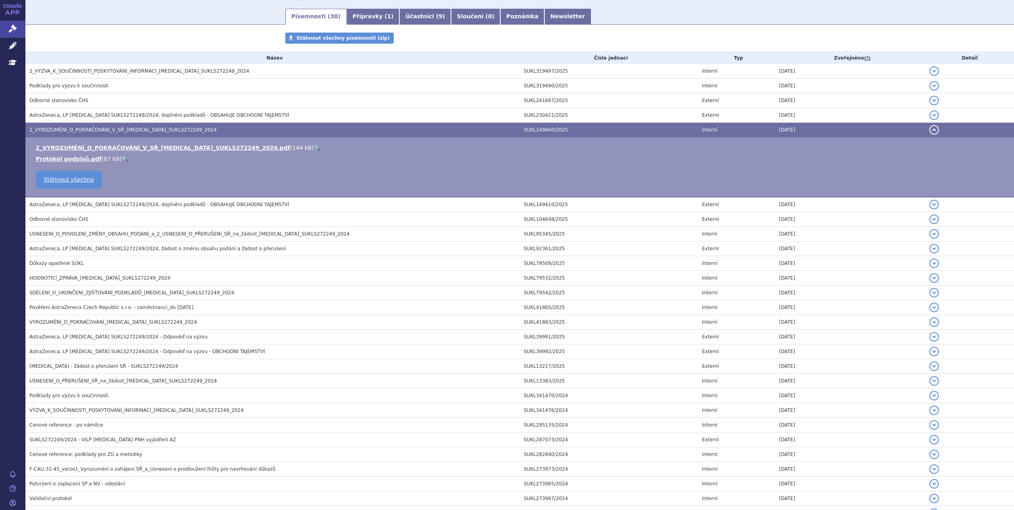
click at [314, 148] on link "🔍" at bounding box center [317, 148] width 7 height 6
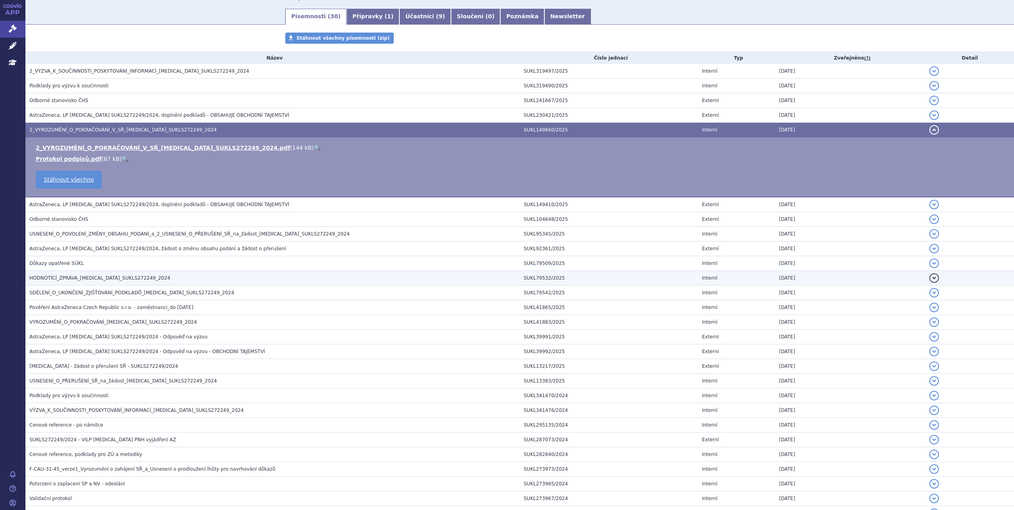
click at [148, 280] on h3 "HODNOTÍCÍ_ZPRÁVA_[MEDICAL_DATA]_SUKLS272249_2024" at bounding box center [274, 278] width 491 height 8
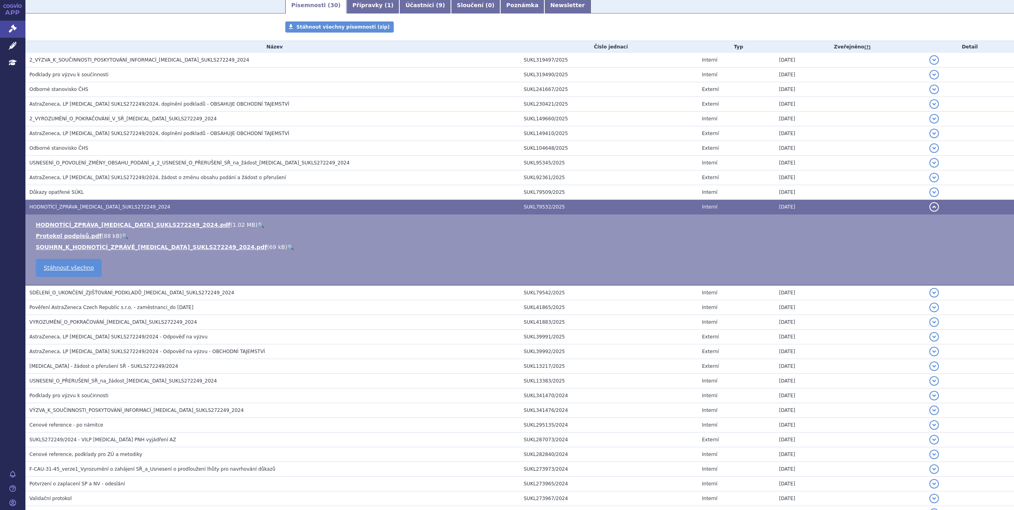
click at [258, 224] on link "🔍" at bounding box center [261, 225] width 7 height 6
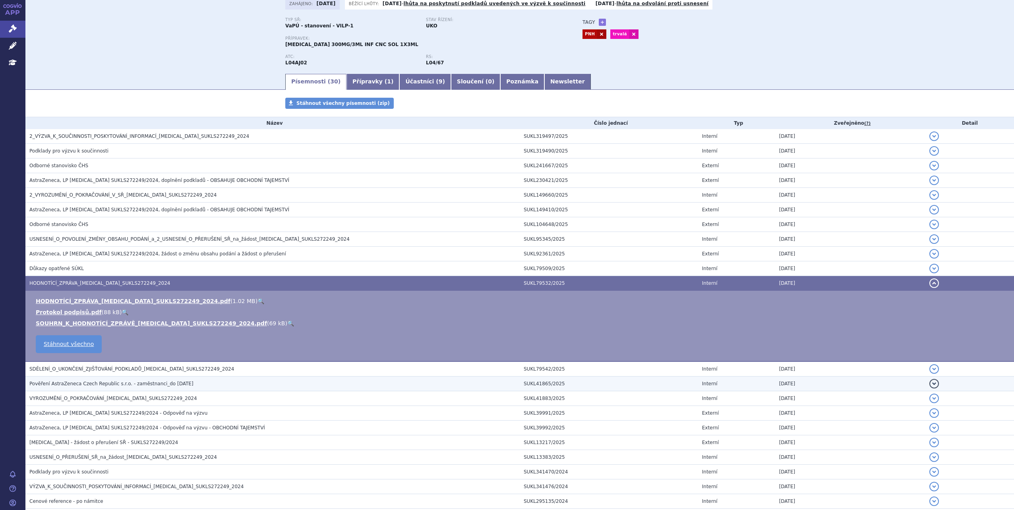
scroll to position [0, 0]
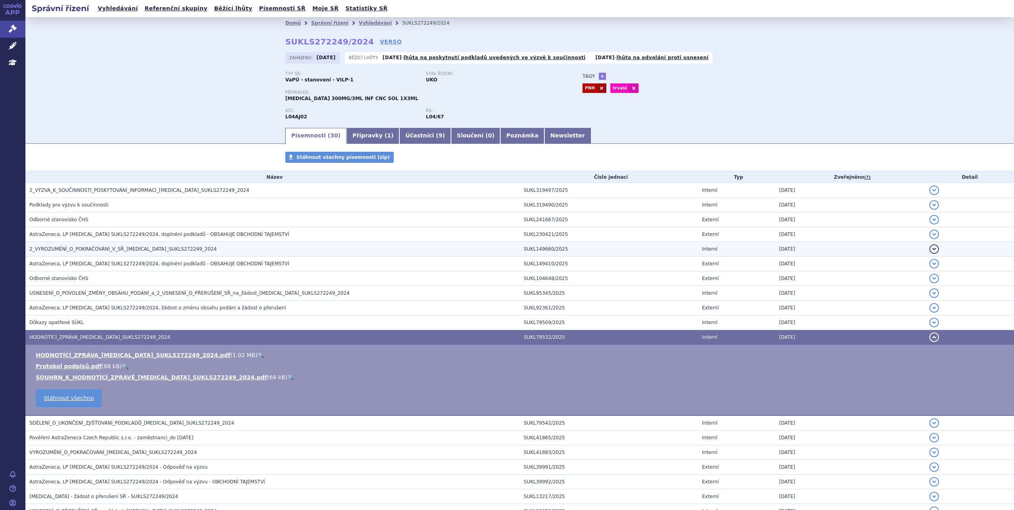
click at [202, 247] on h3 "2_VYROZUMĚNÍ_O_POKRAČOVÁNÍ_V_SŘ_[MEDICAL_DATA]_SUKLS272249_2024" at bounding box center [274, 249] width 491 height 8
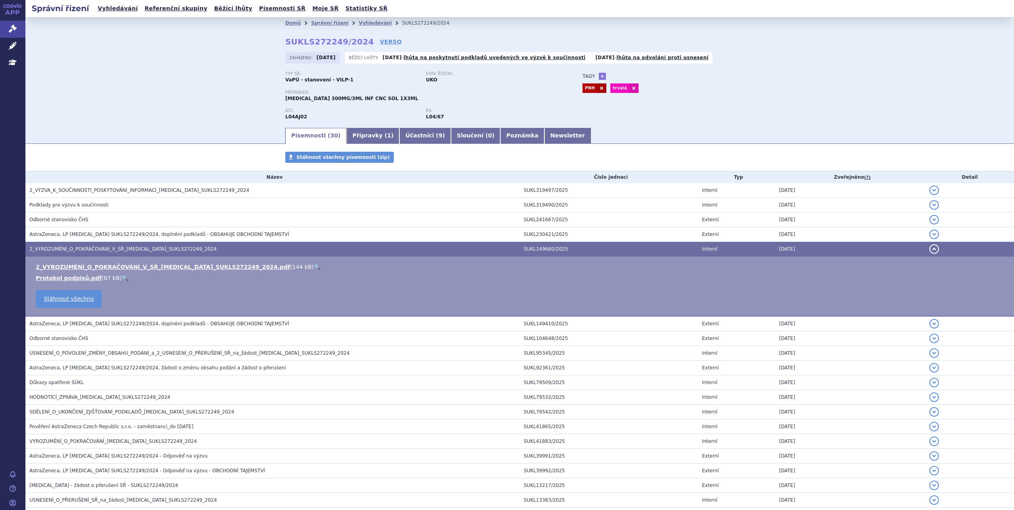
click at [314, 267] on link "🔍" at bounding box center [317, 267] width 7 height 6
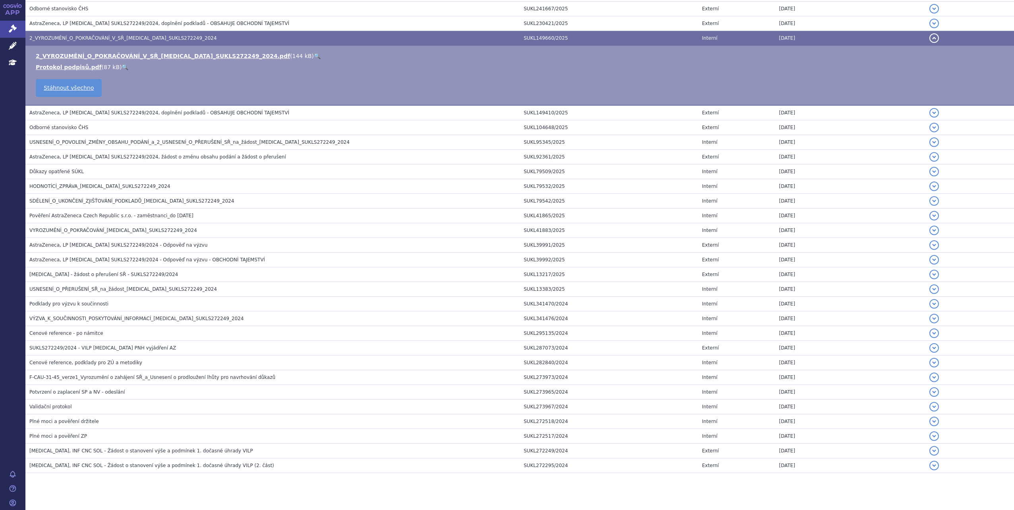
scroll to position [222, 0]
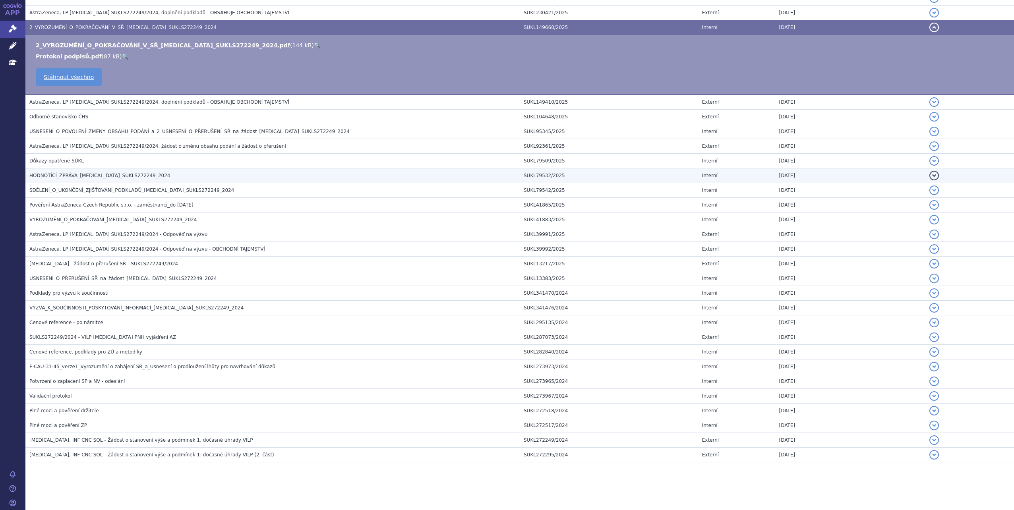
click at [116, 175] on span "HODNOTÍCÍ_ZPRÁVA_[MEDICAL_DATA]_SUKLS272249_2024" at bounding box center [99, 176] width 141 height 6
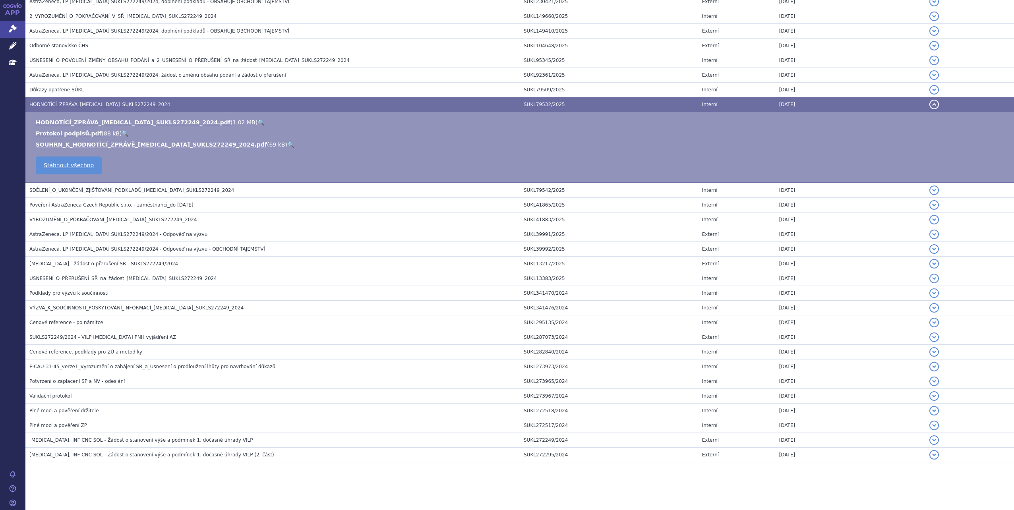
click at [258, 122] on link "🔍" at bounding box center [261, 122] width 7 height 6
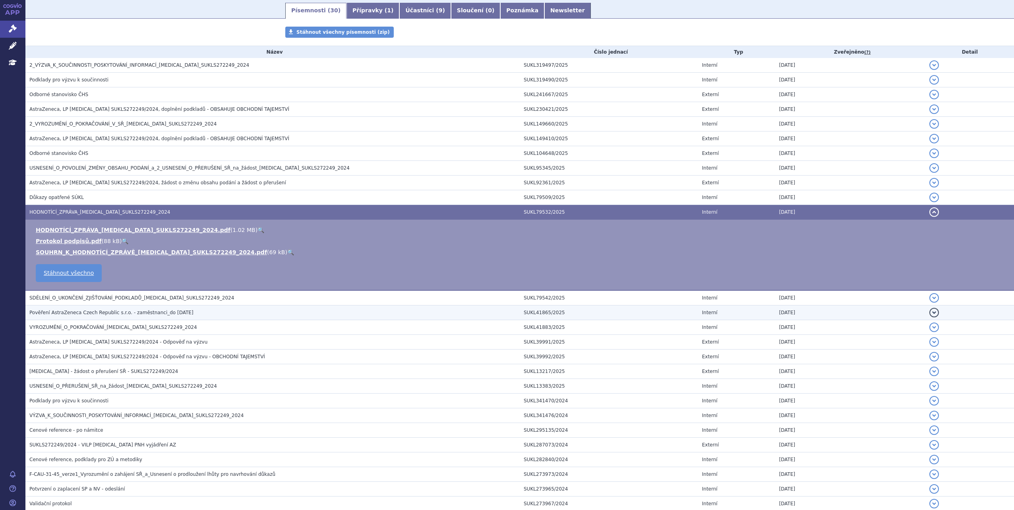
scroll to position [114, 0]
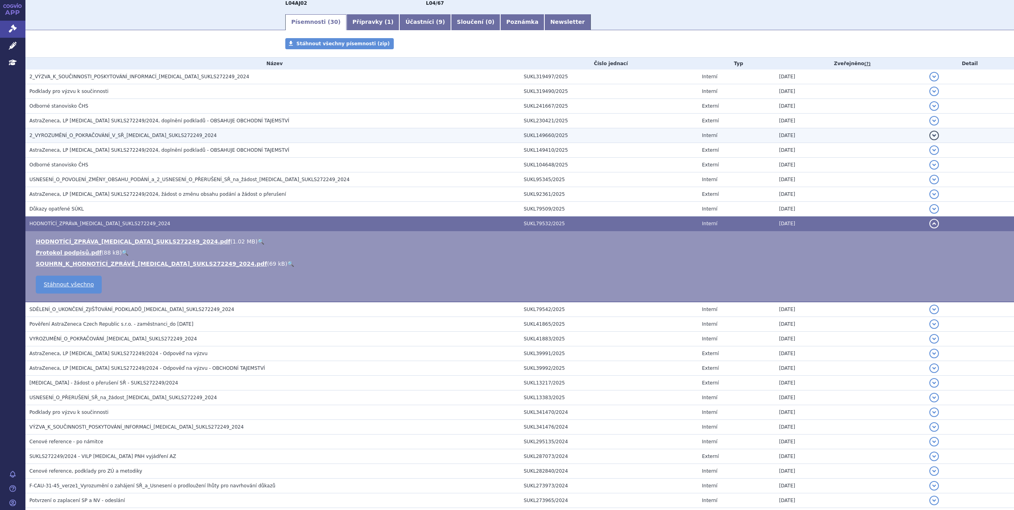
click at [207, 133] on h3 "2_VYROZUMĚNÍ_O_POKRAČOVÁNÍ_V_SŘ_[MEDICAL_DATA]_SUKLS272249_2024" at bounding box center [274, 136] width 491 height 8
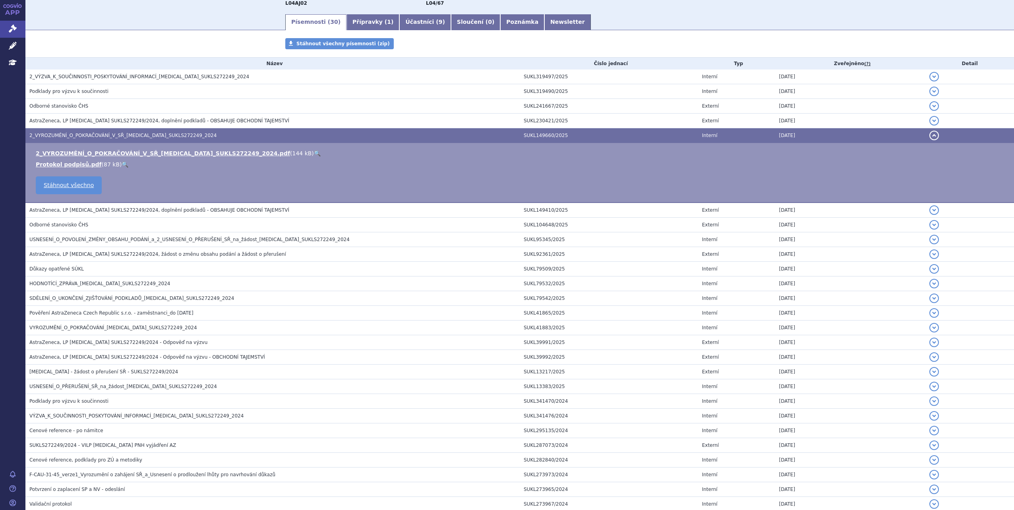
click at [314, 155] on link "🔍" at bounding box center [317, 153] width 7 height 6
